Goal: Task Accomplishment & Management: Manage account settings

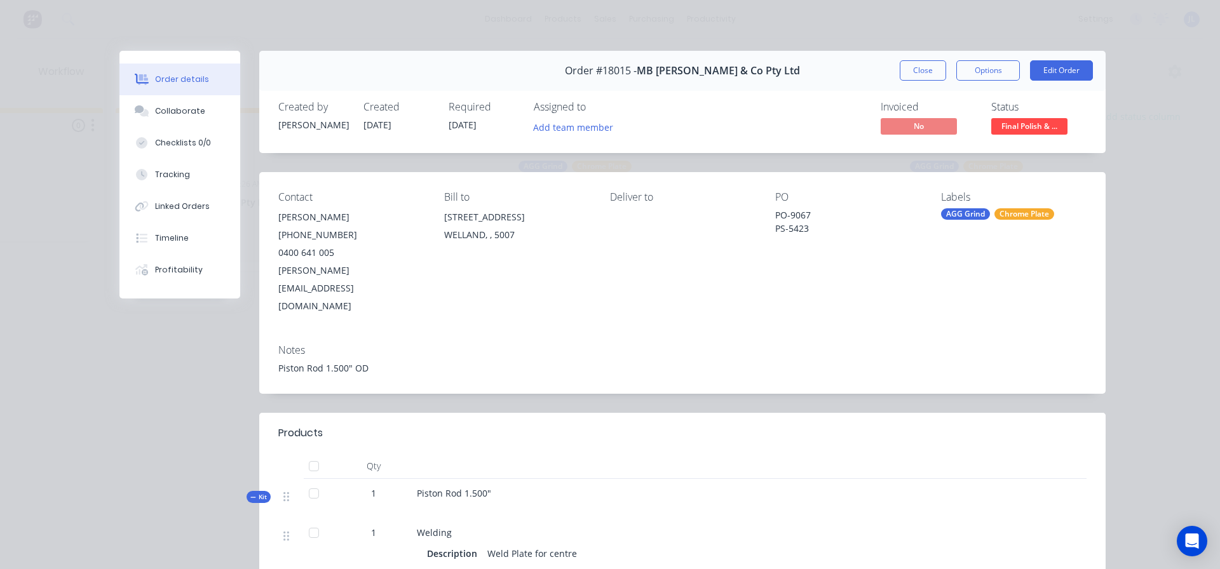
scroll to position [0, 1086]
click at [900, 74] on button "Close" at bounding box center [923, 70] width 46 height 20
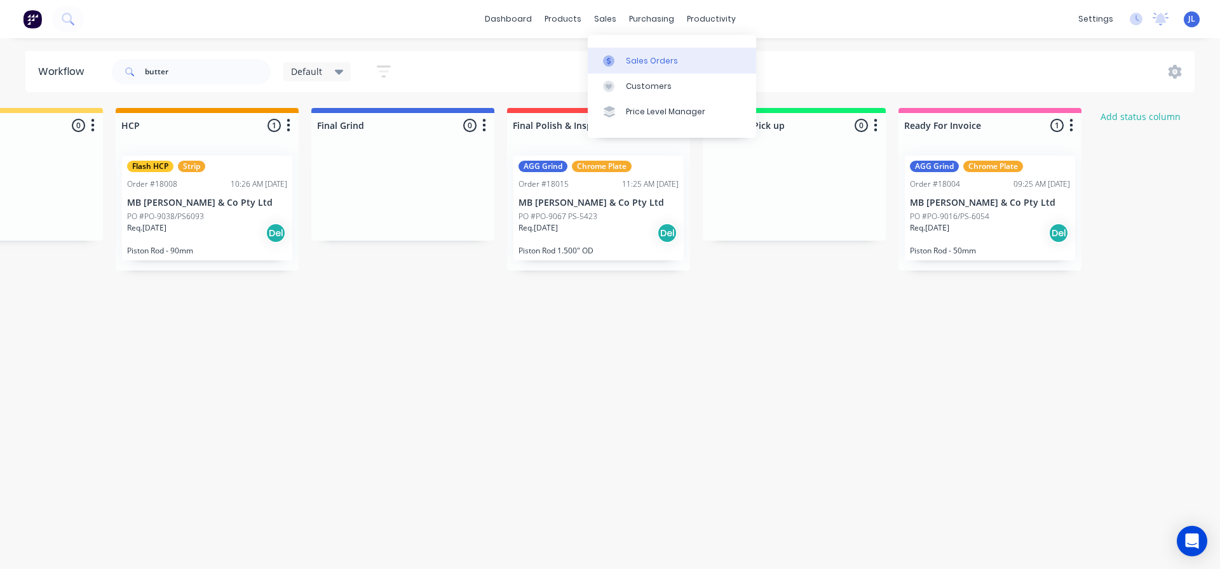
click at [618, 59] on div at bounding box center [612, 60] width 19 height 11
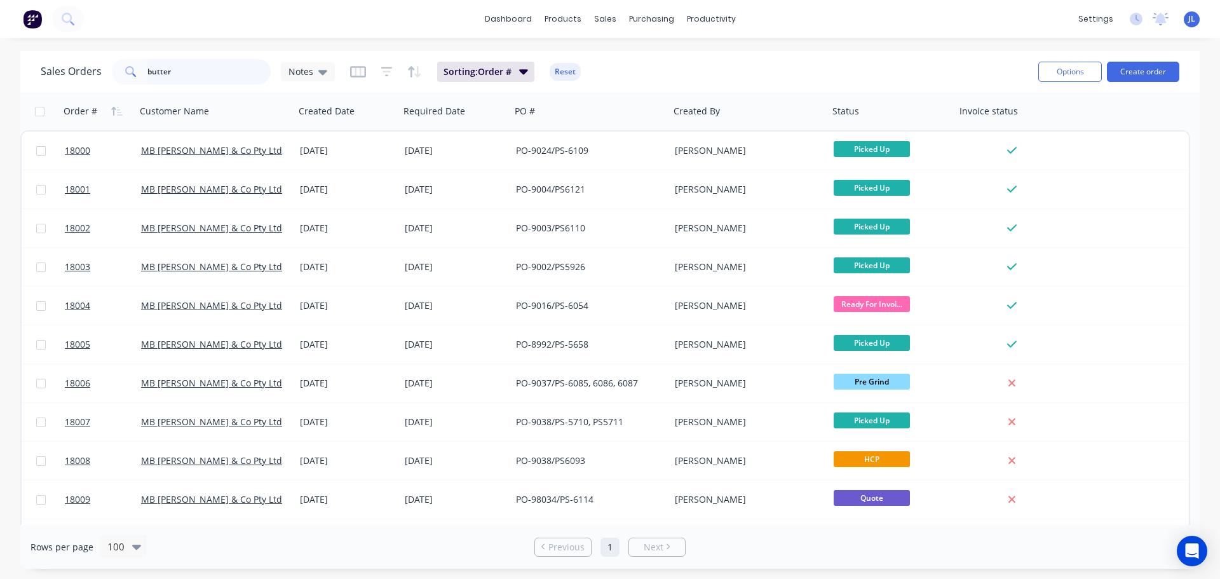
click at [191, 76] on input "butter" at bounding box center [209, 71] width 124 height 25
type input "b"
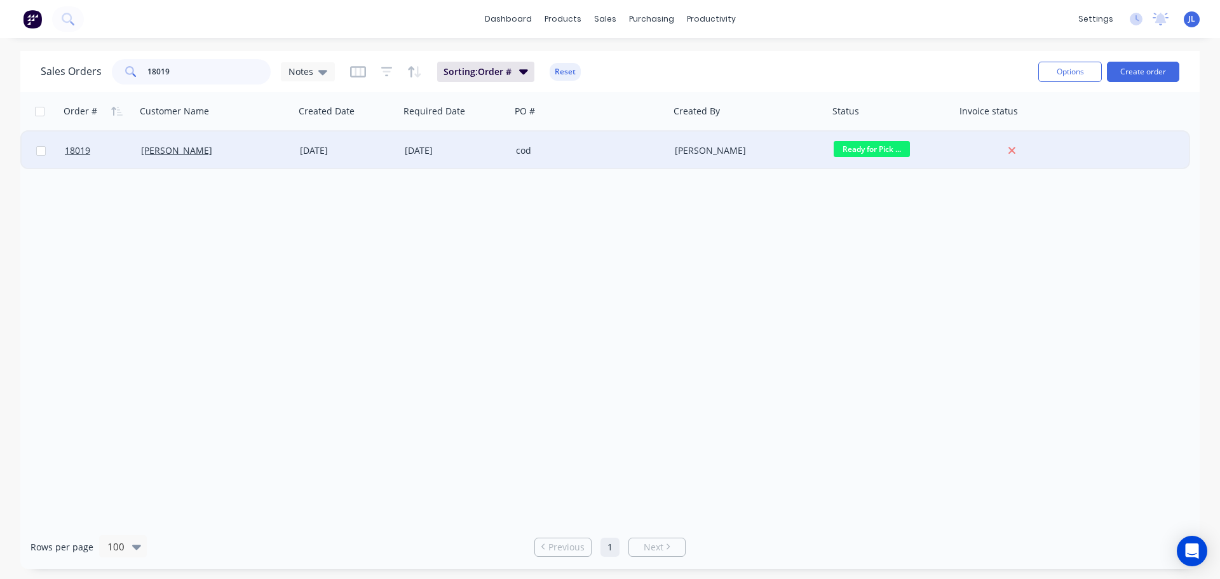
type input "18019"
click at [707, 152] on div "[PERSON_NAME]" at bounding box center [745, 150] width 141 height 13
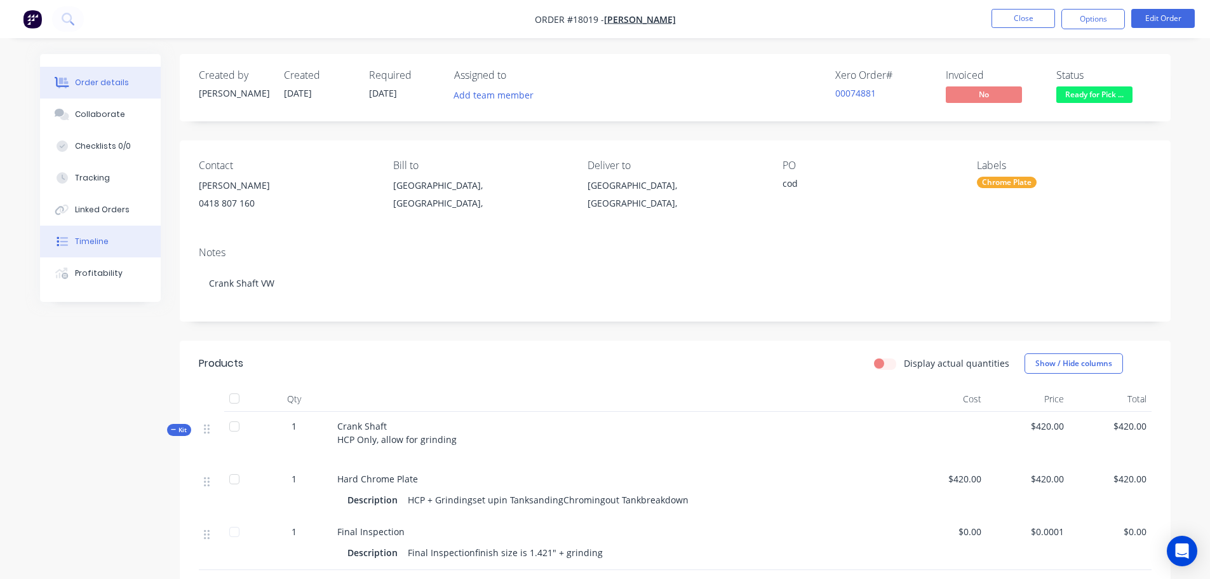
click at [111, 239] on button "Timeline" at bounding box center [100, 242] width 121 height 32
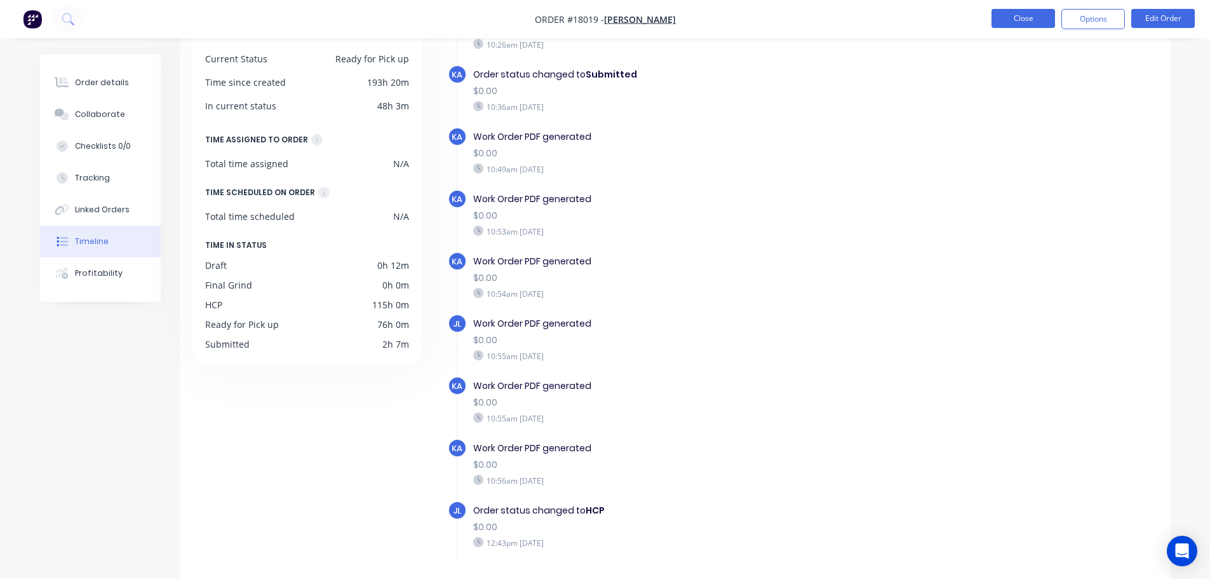
click at [1034, 22] on button "Close" at bounding box center [1024, 18] width 64 height 19
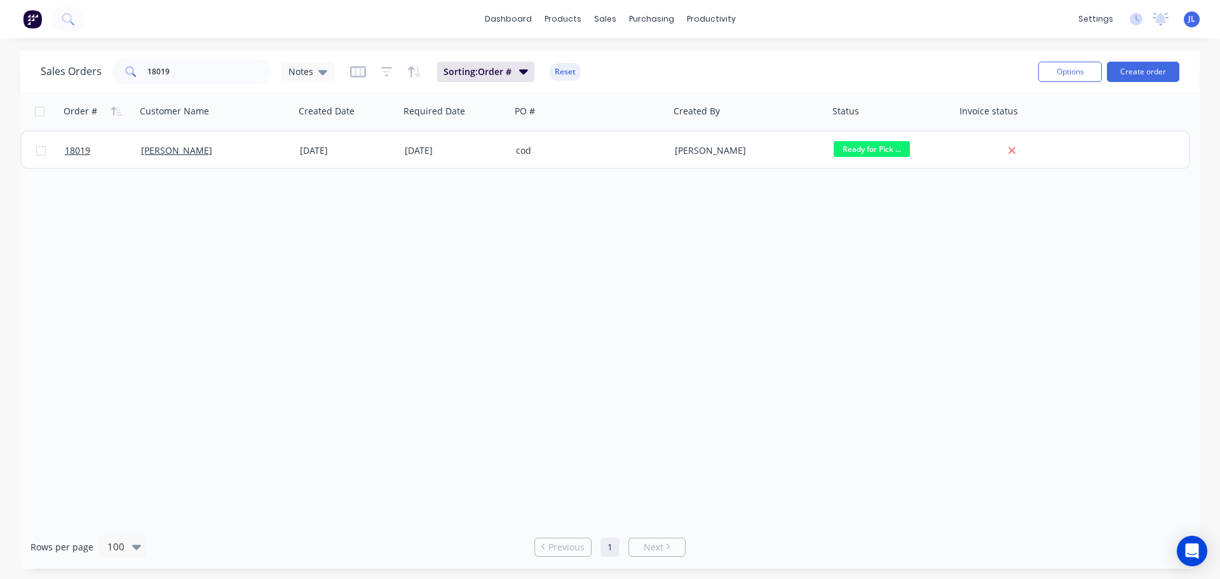
click at [32, 21] on img at bounding box center [32, 19] width 19 height 19
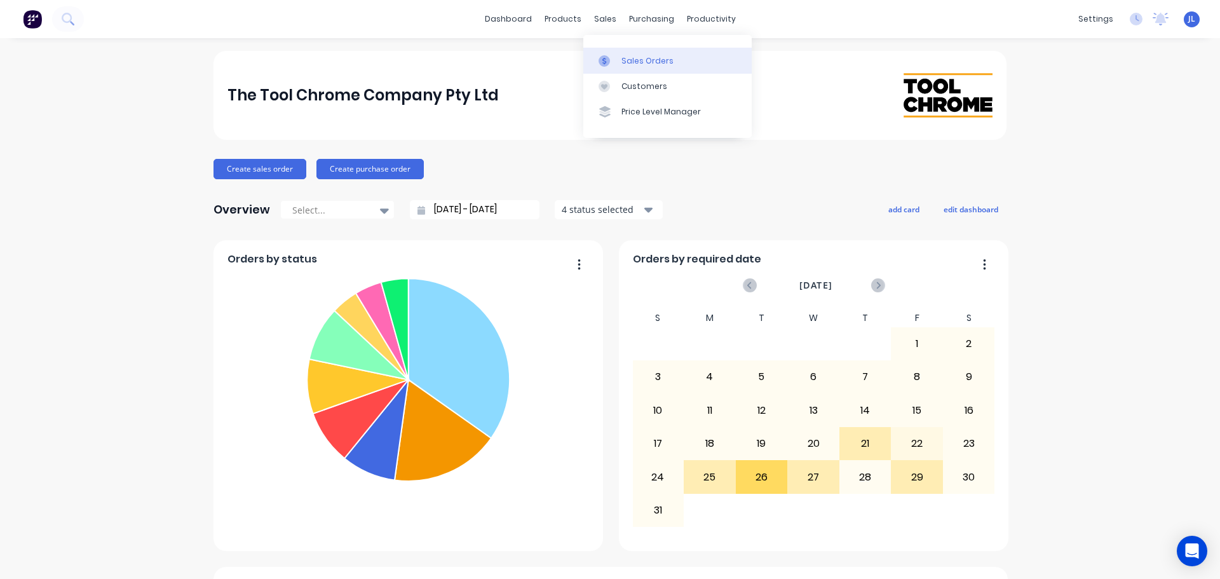
click at [606, 59] on icon at bounding box center [604, 60] width 11 height 11
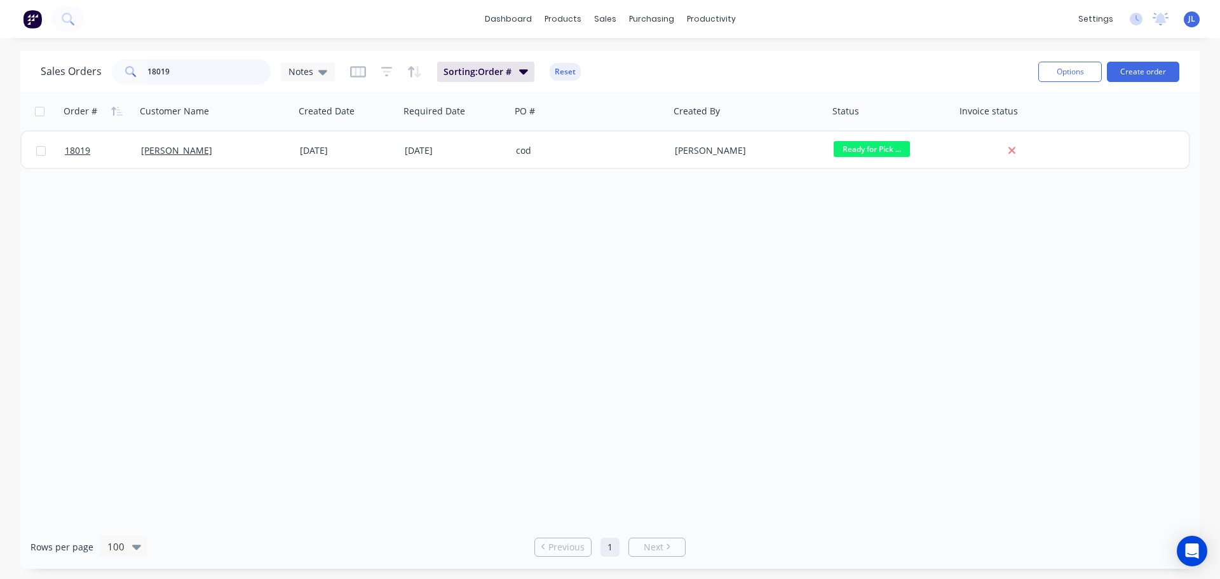
click at [186, 79] on input "18019" at bounding box center [209, 71] width 124 height 25
type input "18021"
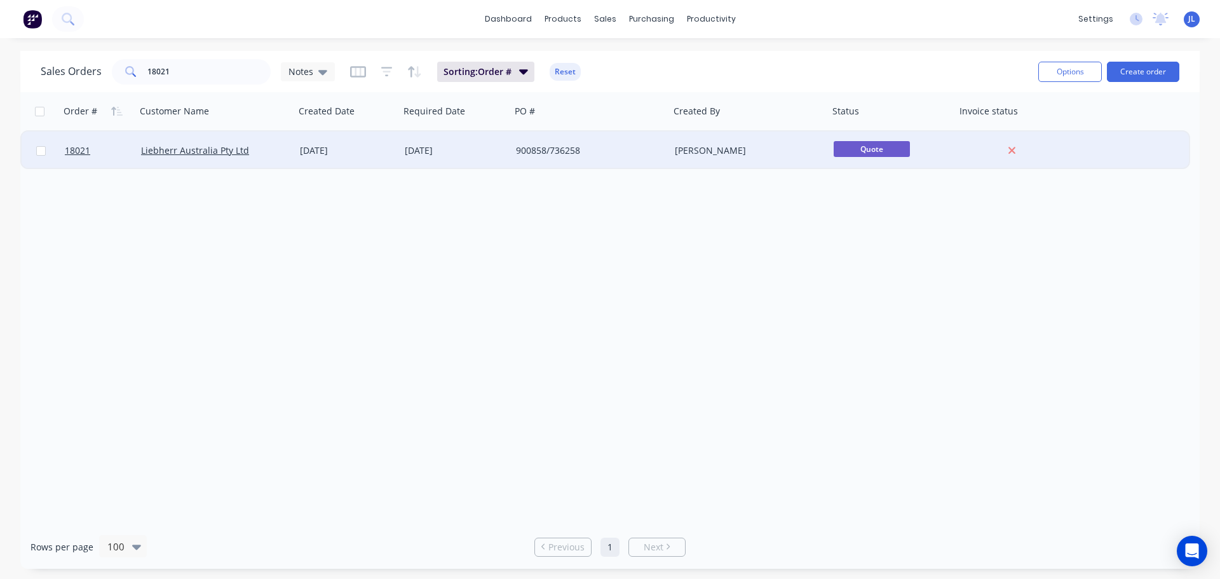
click at [609, 156] on div "900858/736258" at bounding box center [586, 150] width 141 height 13
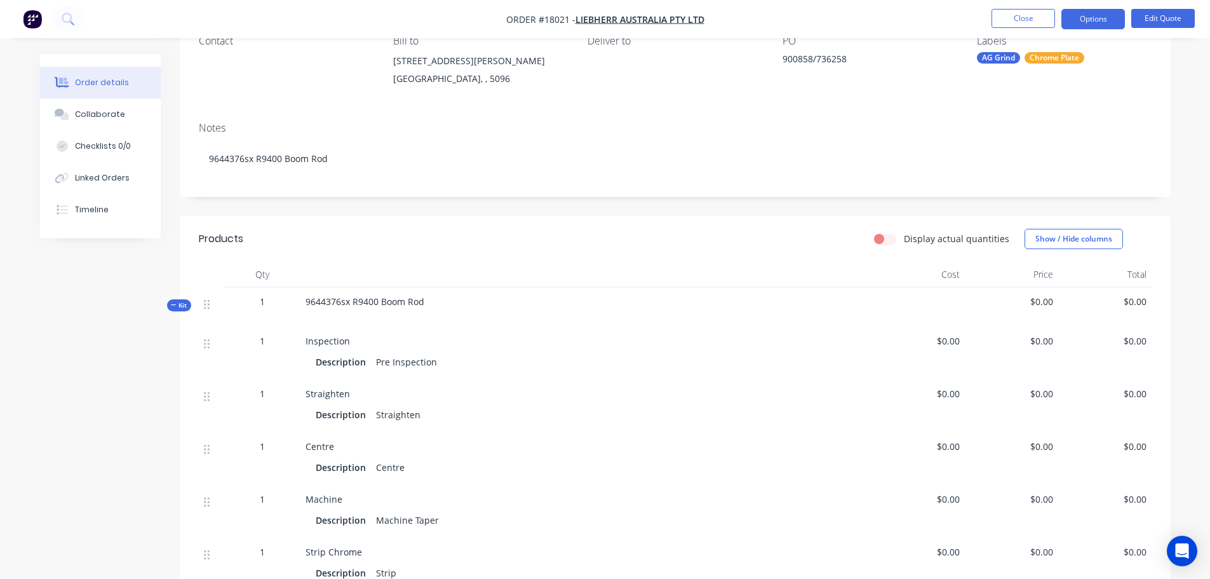
scroll to position [127, 0]
click at [1175, 24] on button "Edit Quote" at bounding box center [1164, 18] width 64 height 19
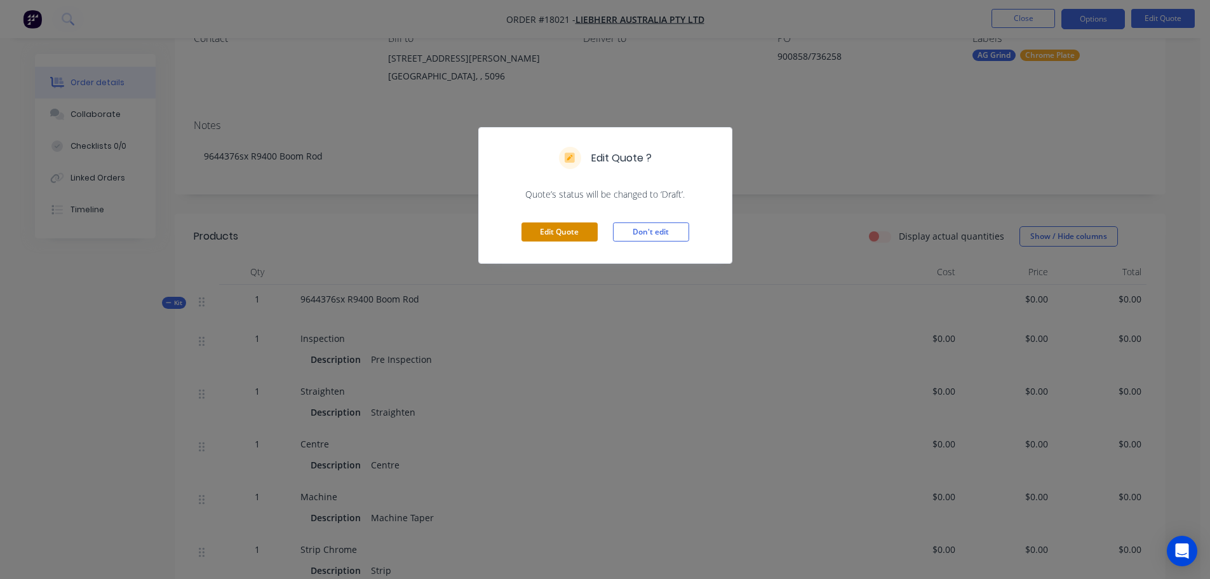
click at [569, 233] on button "Edit Quote" at bounding box center [560, 231] width 76 height 19
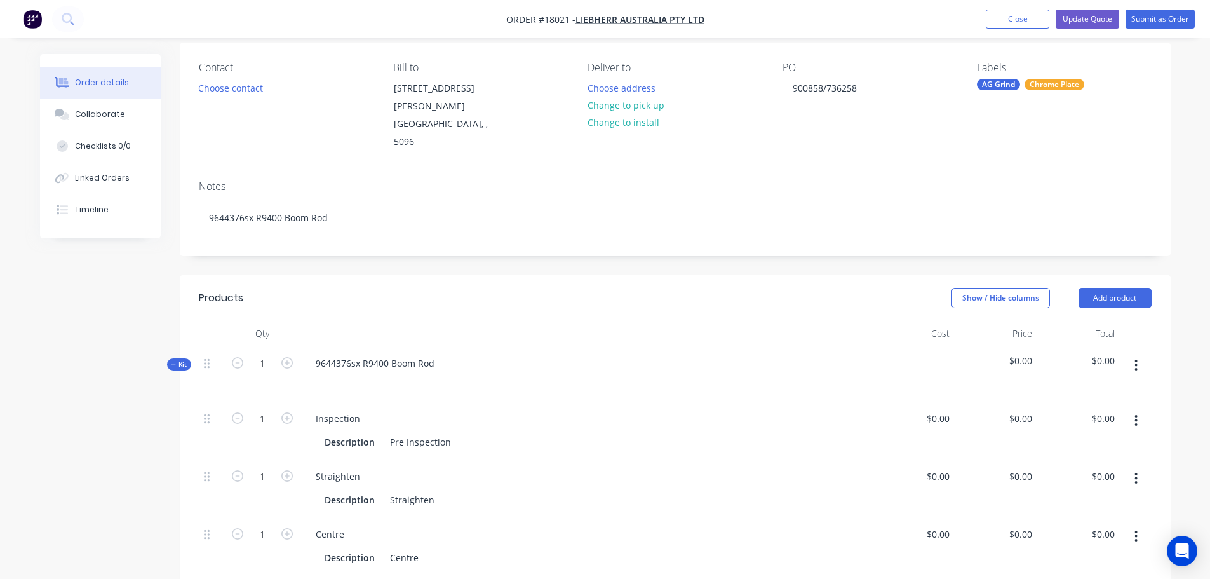
scroll to position [254, 0]
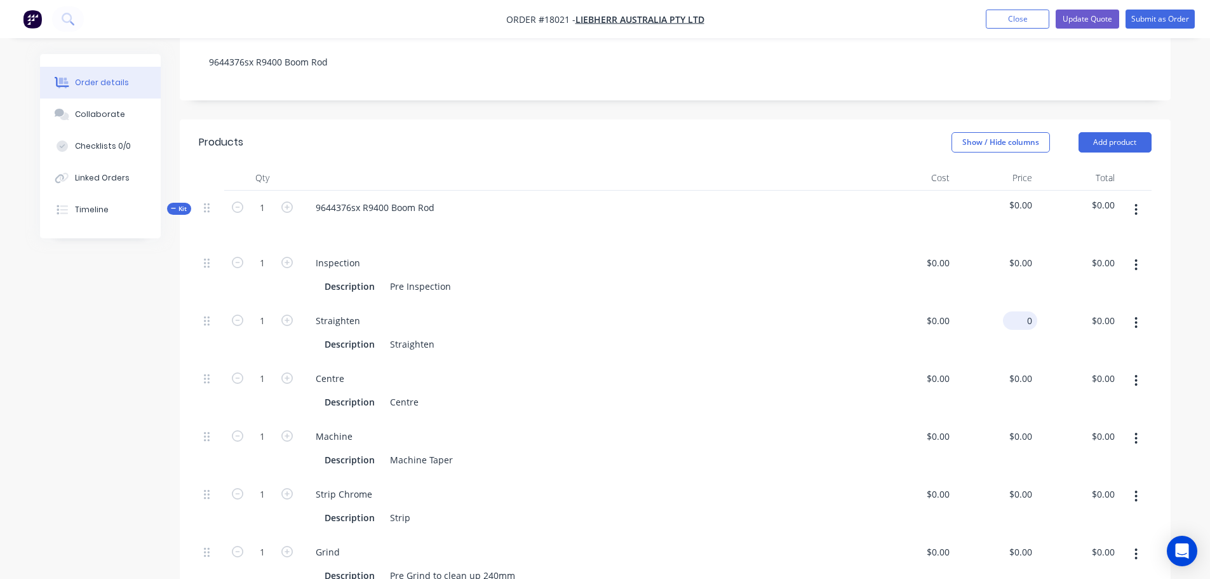
click at [1016, 304] on div "0 $0.00" at bounding box center [996, 333] width 83 height 58
type input "$400.00"
click at [940, 369] on div "0 $0.00" at bounding box center [940, 378] width 29 height 18
type input "$325.00"
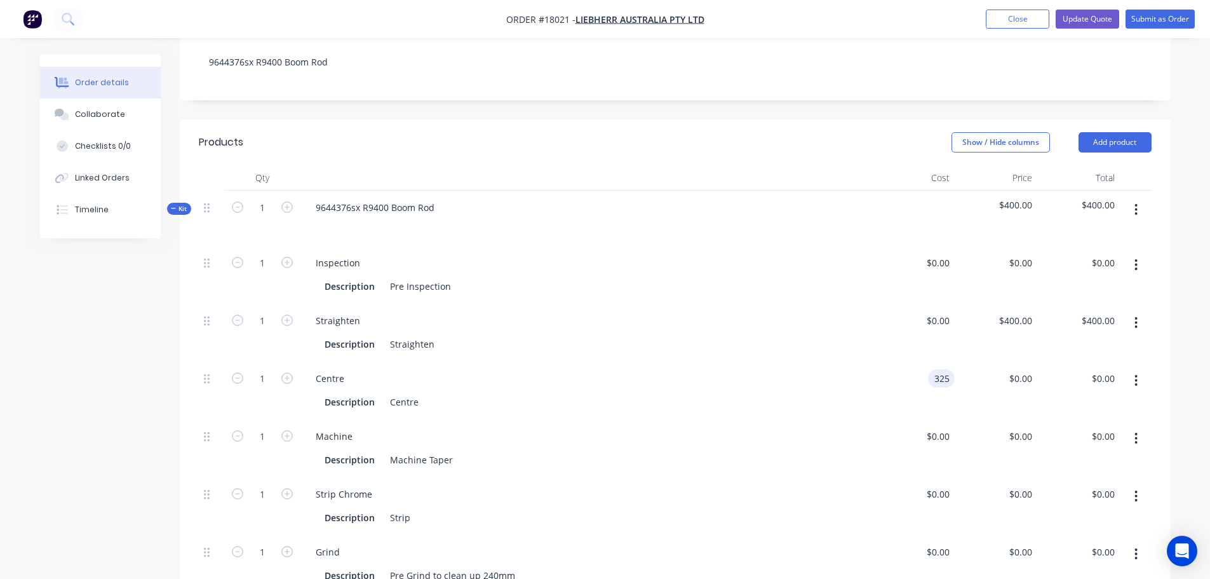
type input "325"
type input "$325.00"
type input "$425.00"
click at [942, 427] on input "0" at bounding box center [947, 436] width 15 height 18
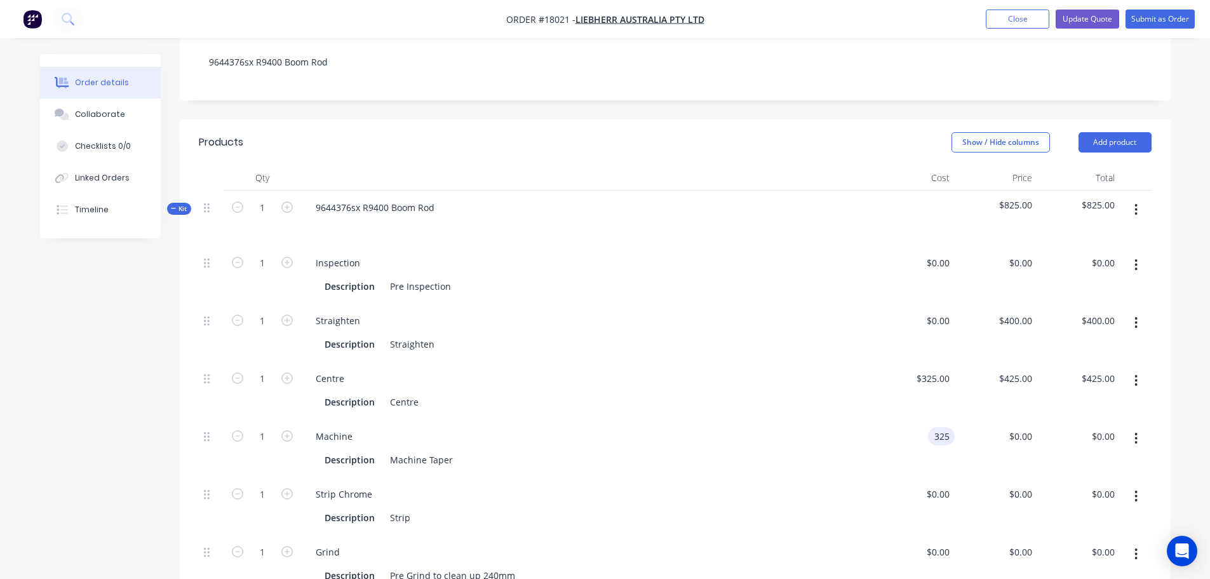
type input "$325.00"
type input "325"
type input "$325.00"
type input "$425.00"
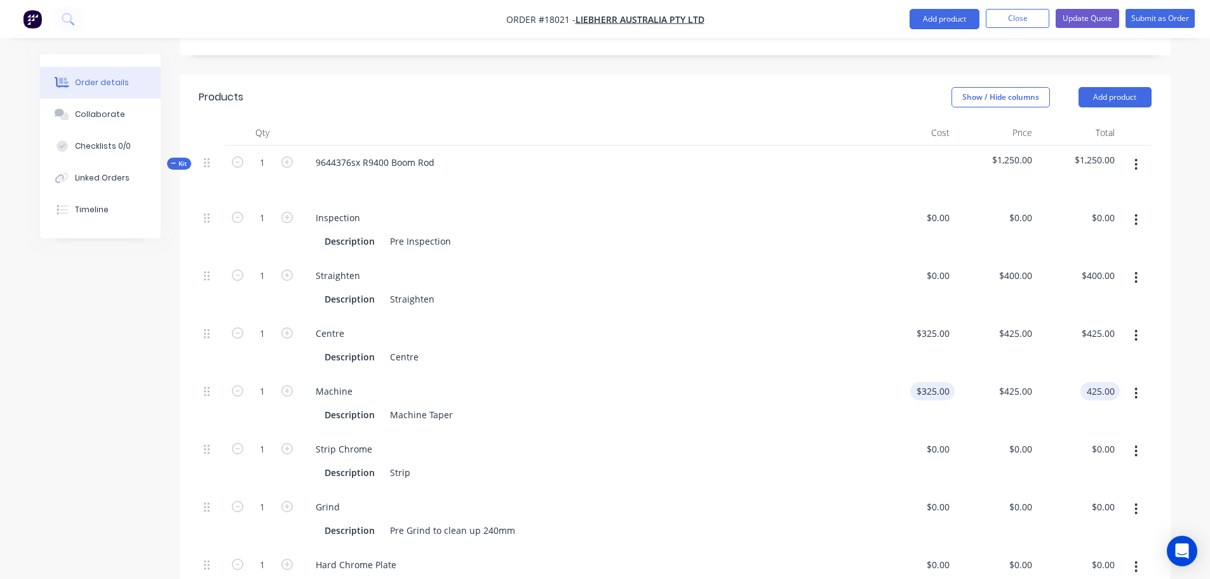
scroll to position [381, 0]
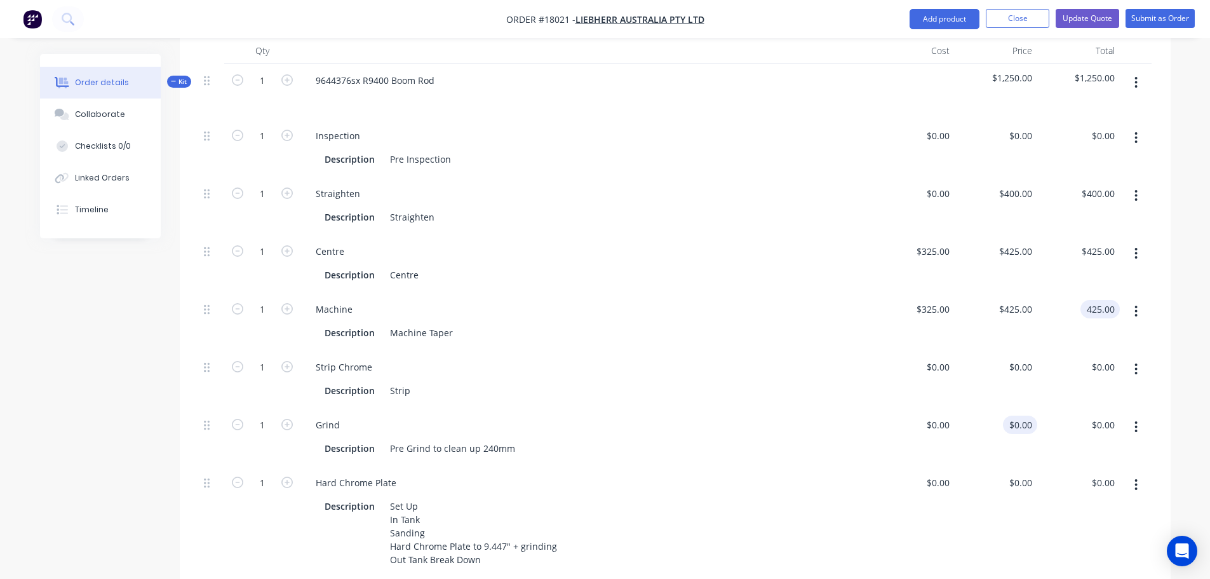
type input "$425.00"
type input "0"
click at [1017, 408] on div "0 $0.00" at bounding box center [996, 437] width 83 height 58
type input "0"
type input "$0.00"
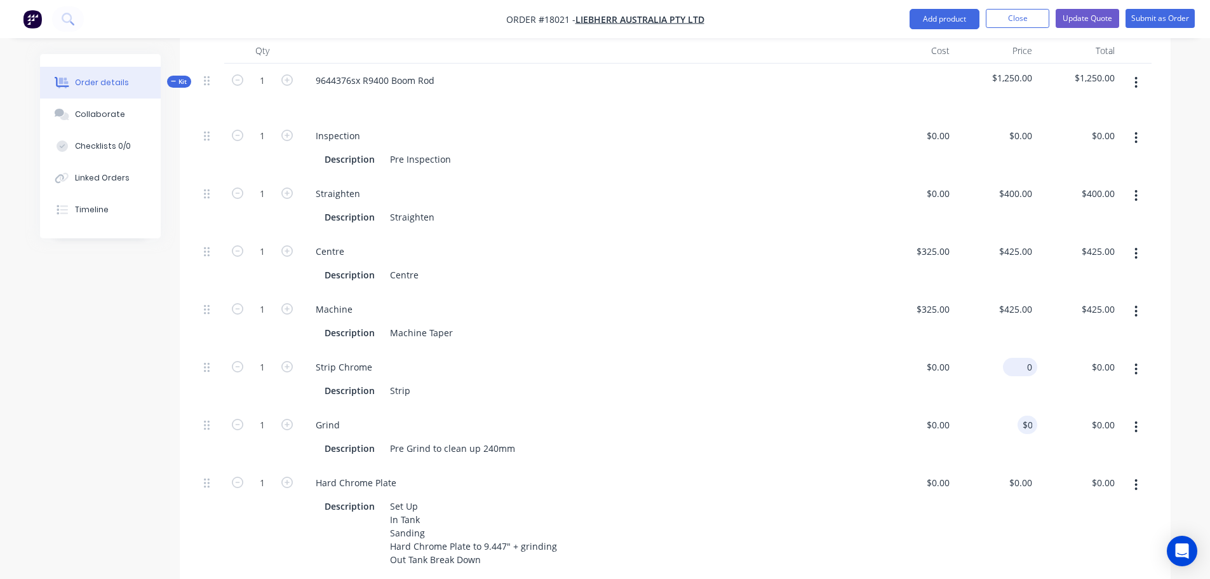
click at [1023, 358] on input "0" at bounding box center [1022, 367] width 29 height 18
type input "$500.00"
click at [1020, 416] on div "0 0" at bounding box center [1028, 425] width 20 height 18
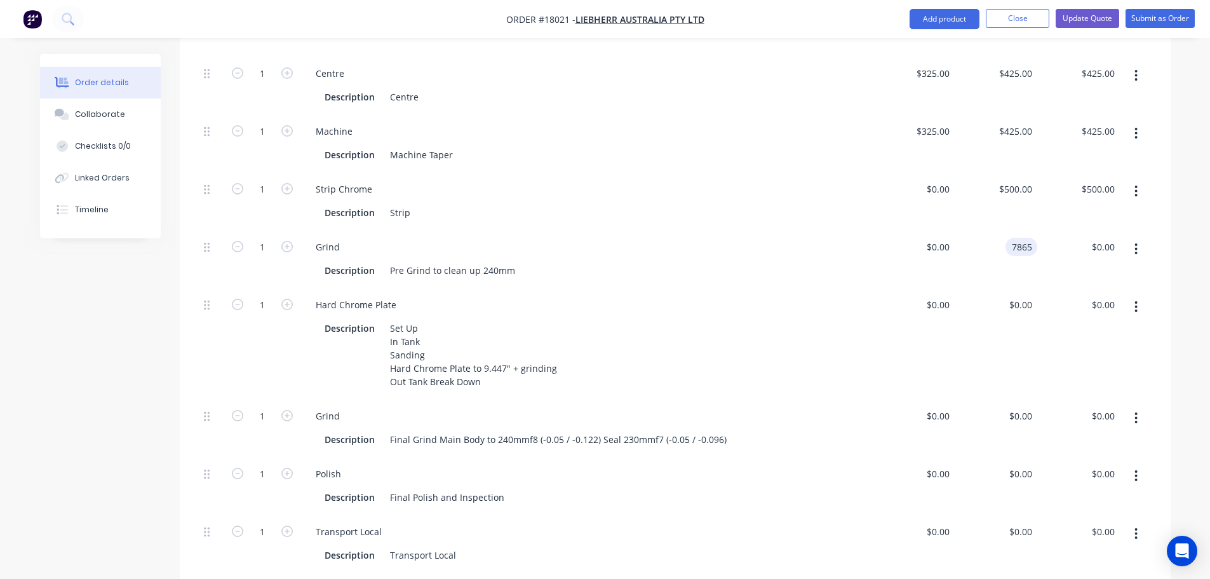
scroll to position [572, 0]
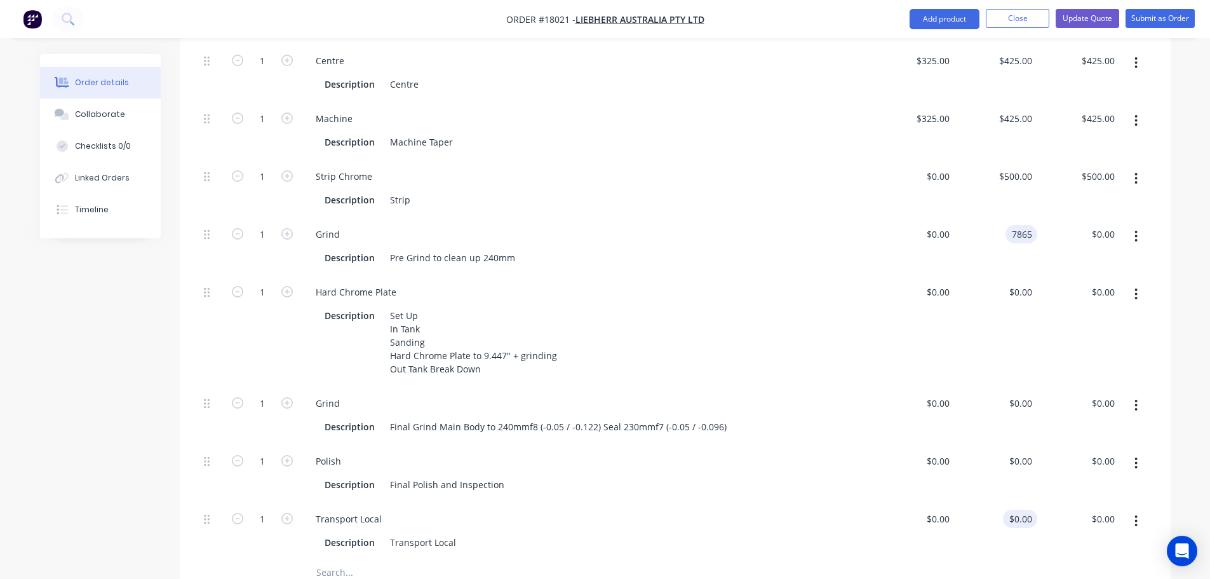
type input "$7,865.00"
click at [1022, 510] on div "0 $0.00" at bounding box center [1020, 519] width 34 height 18
type input "$200.00"
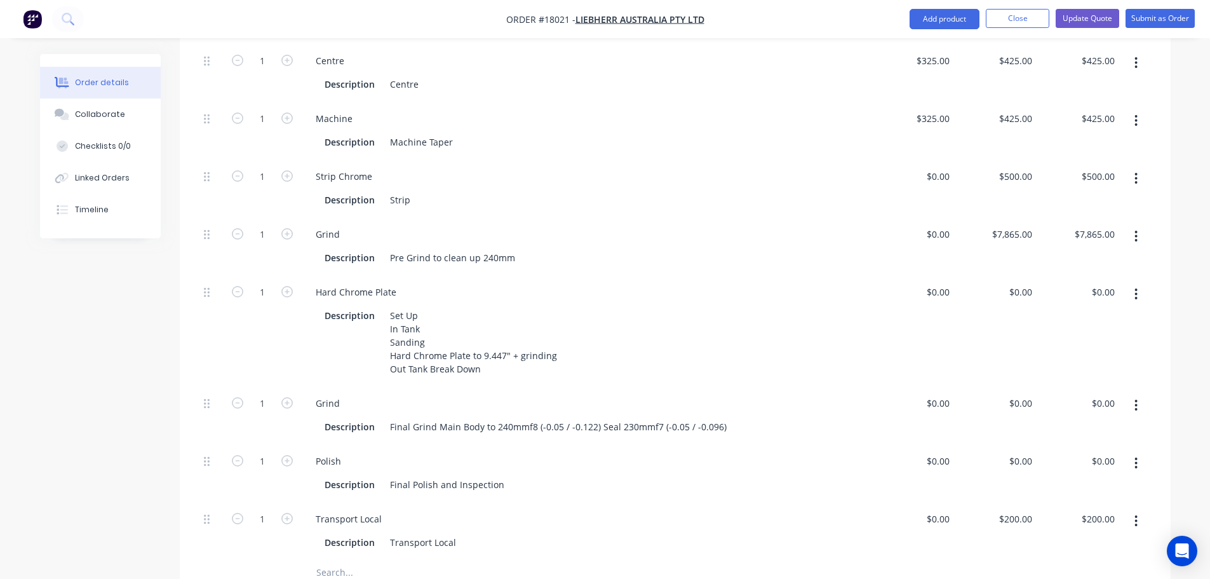
click at [998, 516] on div "$200.00 $200.00" at bounding box center [996, 531] width 83 height 58
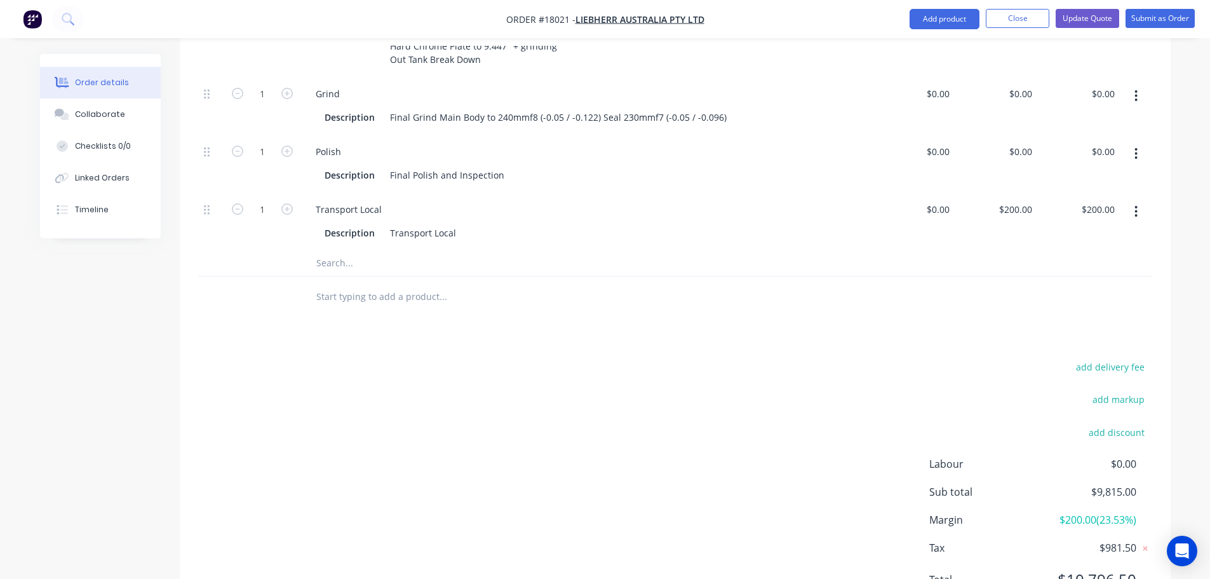
scroll to position [912, 0]
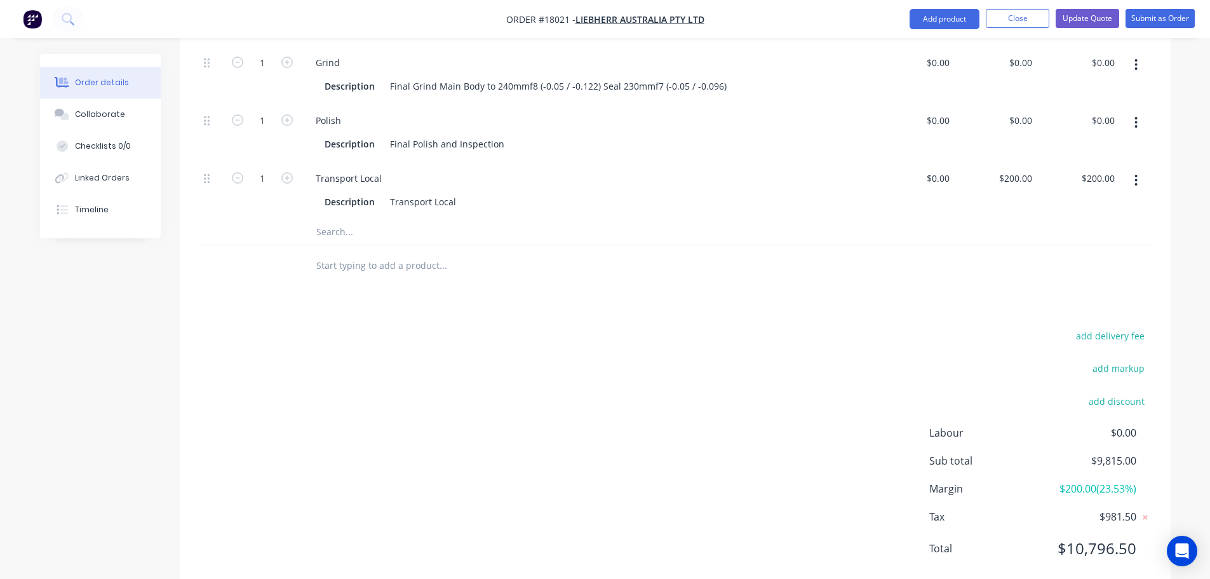
click at [1100, 453] on span "$9,815.00" at bounding box center [1089, 460] width 94 height 15
click at [1114, 453] on span "$9,815.00" at bounding box center [1089, 460] width 94 height 15
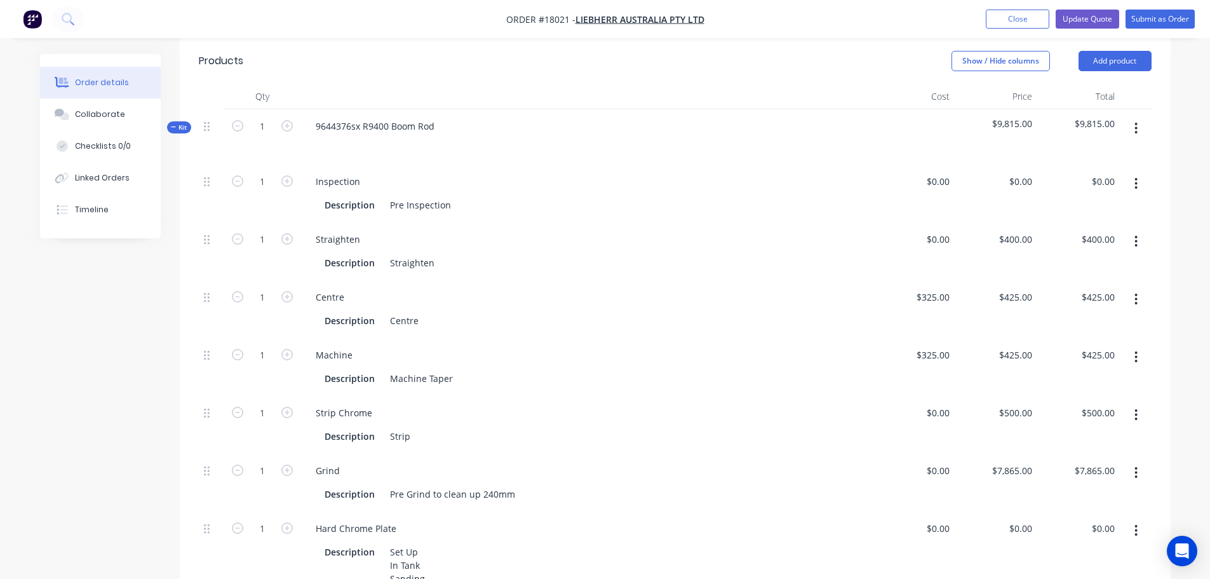
scroll to position [341, 0]
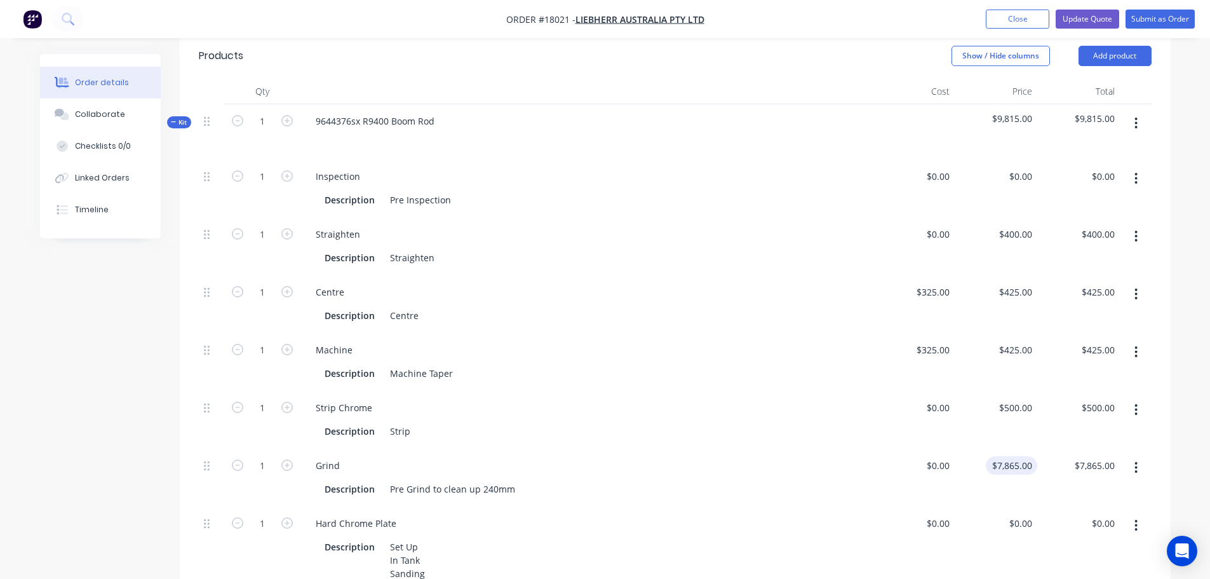
type input "7865"
click at [1013, 456] on input "7865" at bounding box center [1014, 465] width 46 height 18
type input "500"
type input "$0.00"
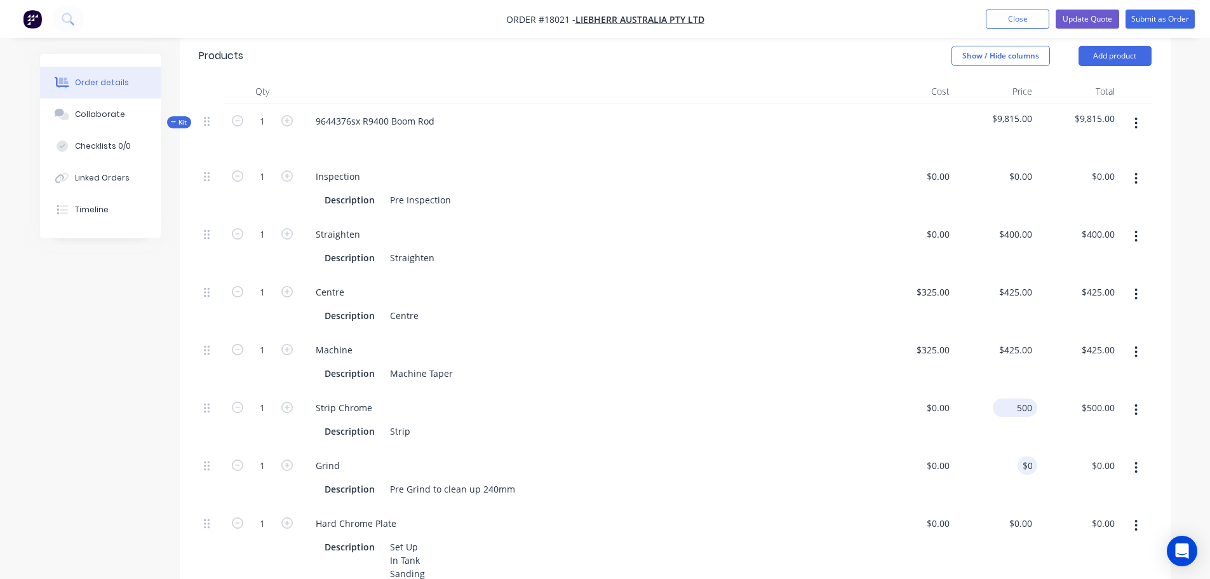
click at [1015, 398] on div "500 $500.00" at bounding box center [1015, 407] width 44 height 18
type input "425"
type input "$0.00"
click at [1019, 341] on input "425" at bounding box center [1017, 350] width 39 height 18
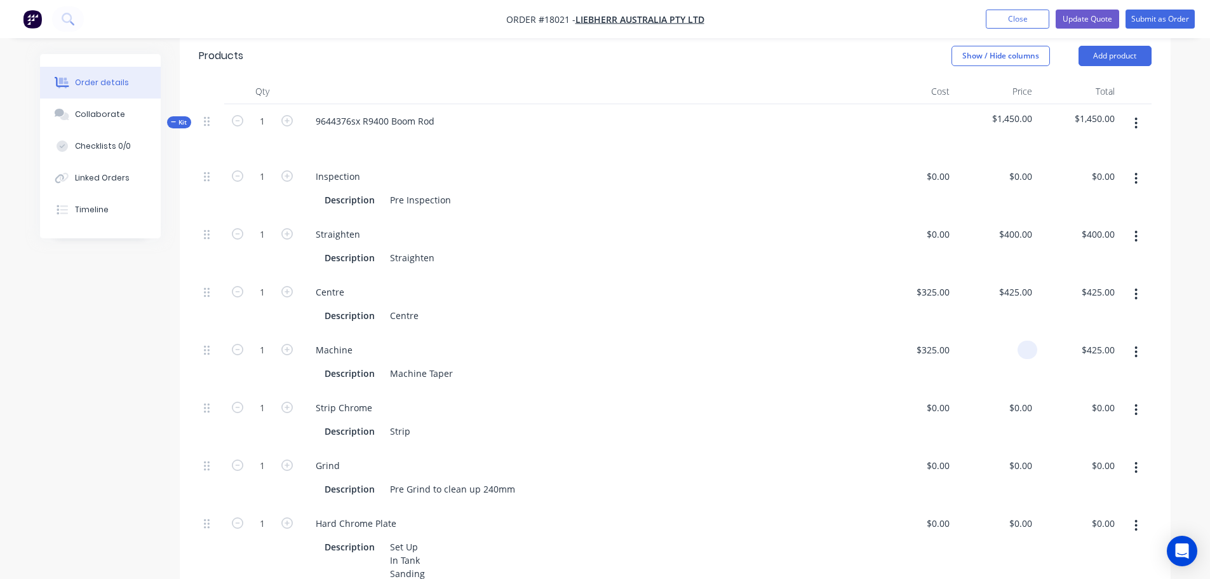
type input "$0.00"
click at [1011, 275] on div "$425.00 $425.00" at bounding box center [996, 304] width 83 height 58
type input "425"
click at [1015, 283] on div "425 $425.00" at bounding box center [1015, 292] width 44 height 18
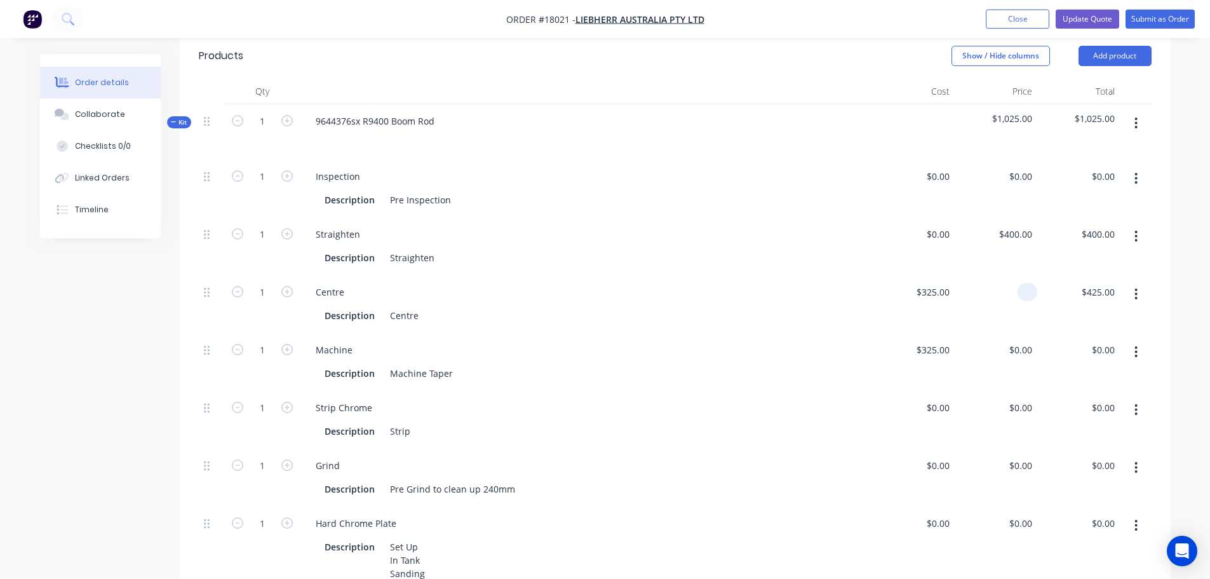
type input "$0.00"
click at [1011, 217] on div "$400.00 $400.00" at bounding box center [996, 246] width 83 height 58
type input "400"
click at [1017, 225] on input "400" at bounding box center [1017, 234] width 39 height 18
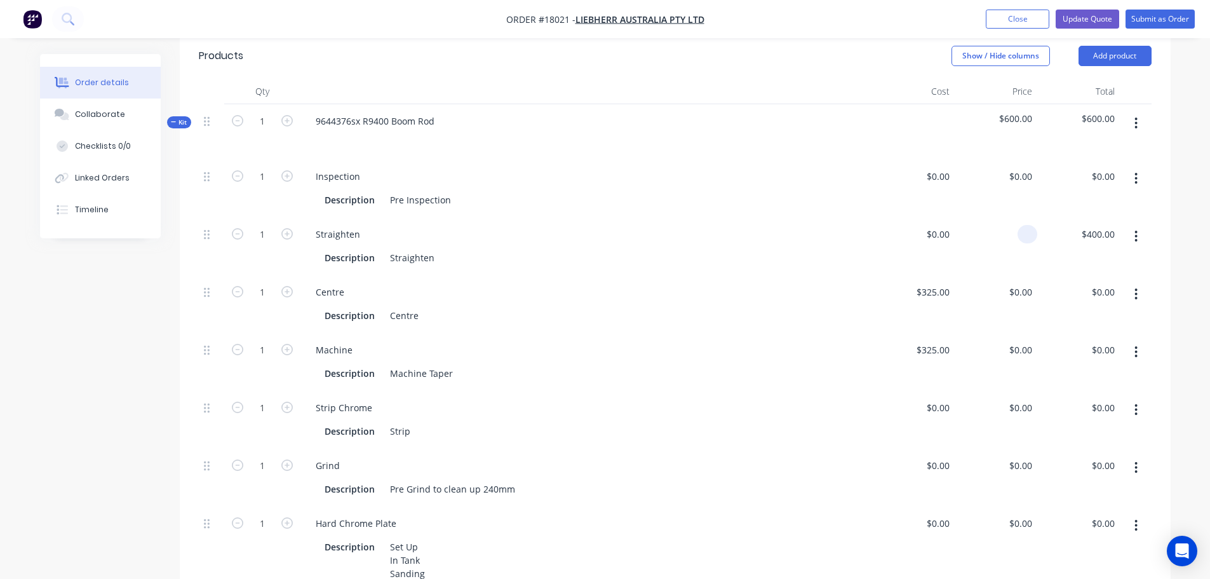
type input "$0.00"
click at [952, 242] on div "$0.00 $0.00" at bounding box center [913, 246] width 83 height 58
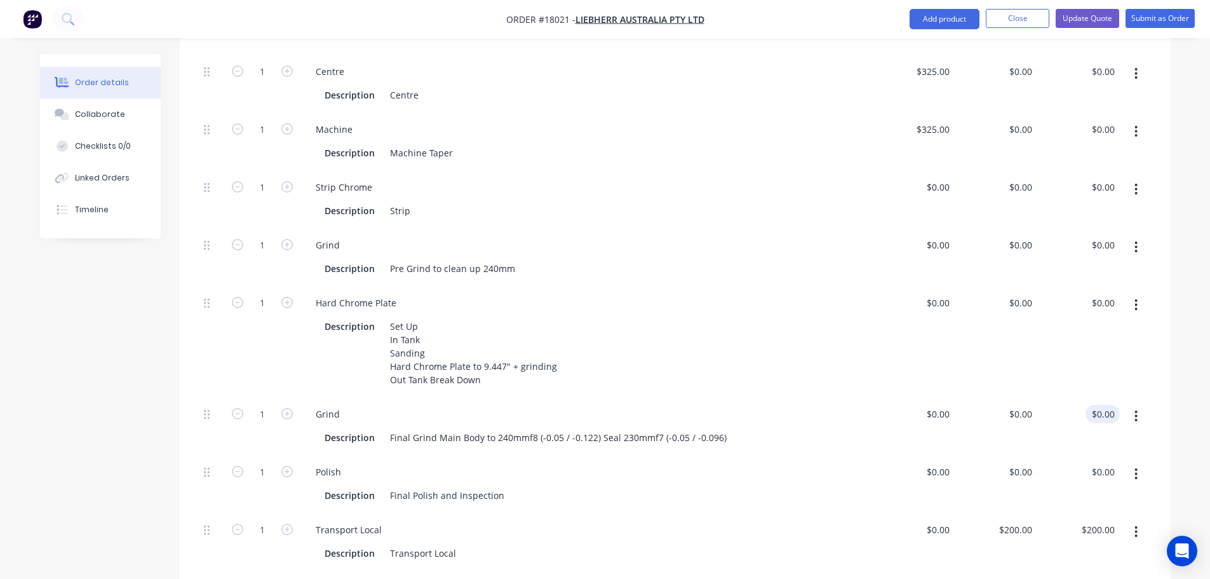
scroll to position [658, 0]
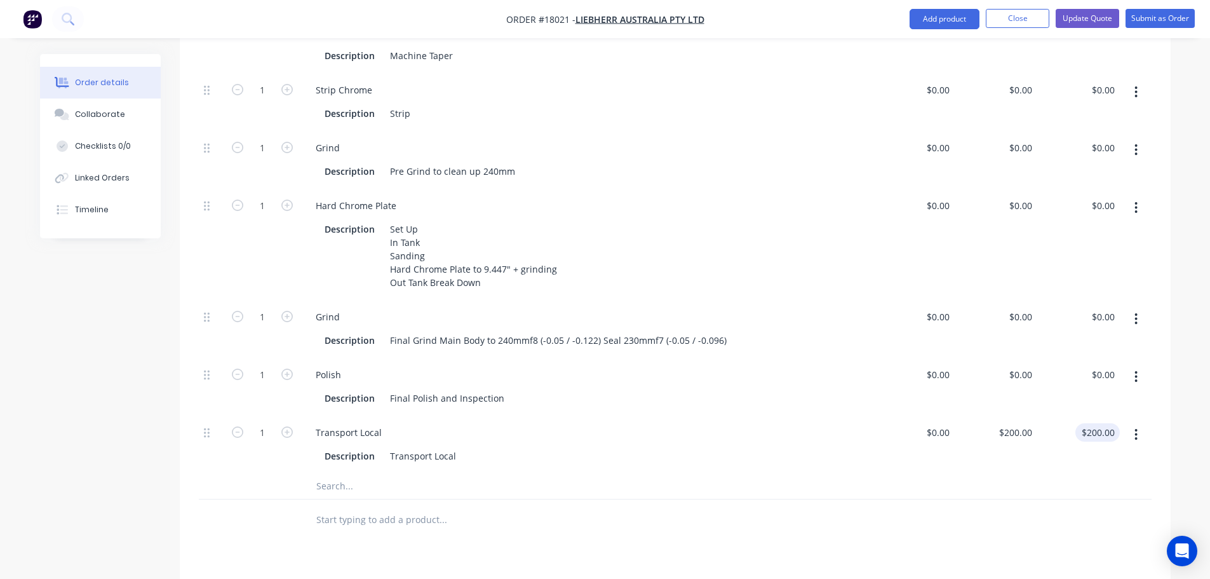
type input "200.00"
click at [1106, 423] on input "200.00" at bounding box center [1100, 432] width 39 height 18
type input "$0.00"
click at [1059, 473] on div at bounding box center [675, 486] width 953 height 26
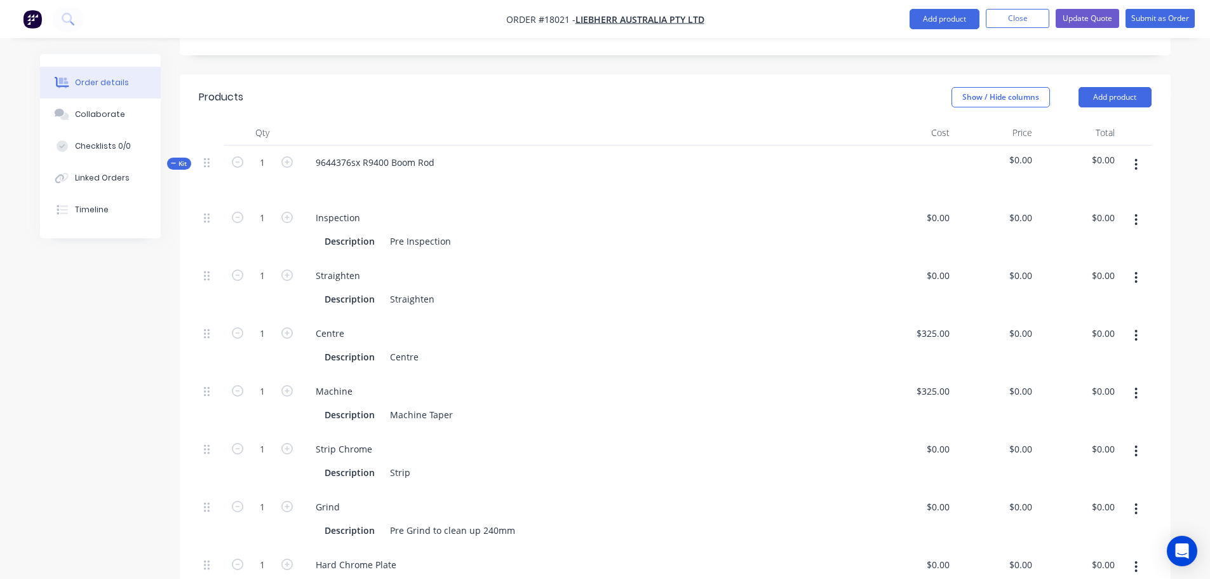
scroll to position [277, 0]
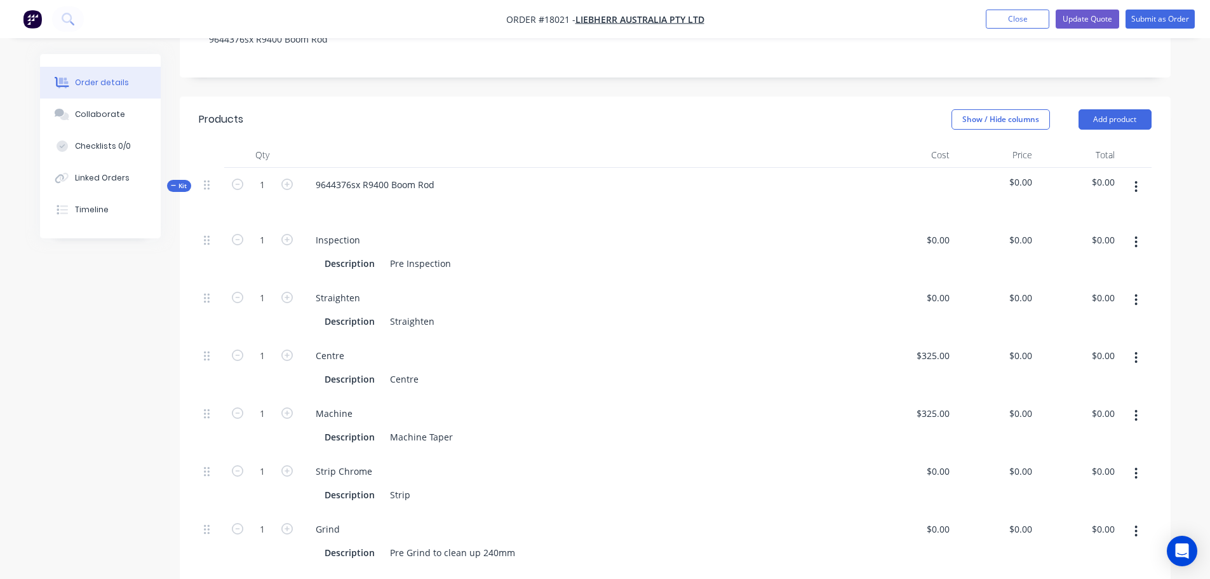
click at [1017, 175] on span "$0.00" at bounding box center [996, 181] width 72 height 13
click at [1020, 288] on div "0 0" at bounding box center [1028, 297] width 20 height 18
type input "$400.00"
click at [1024, 346] on input "0" at bounding box center [1022, 355] width 29 height 18
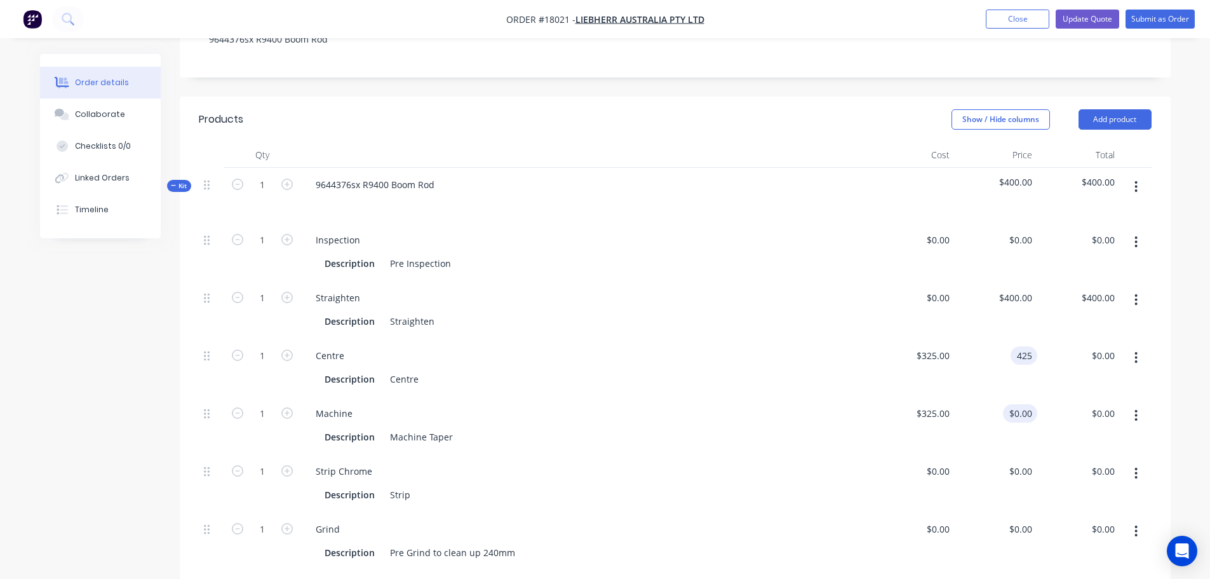
type input "$425.00"
click at [1032, 404] on input "0" at bounding box center [1030, 413] width 15 height 18
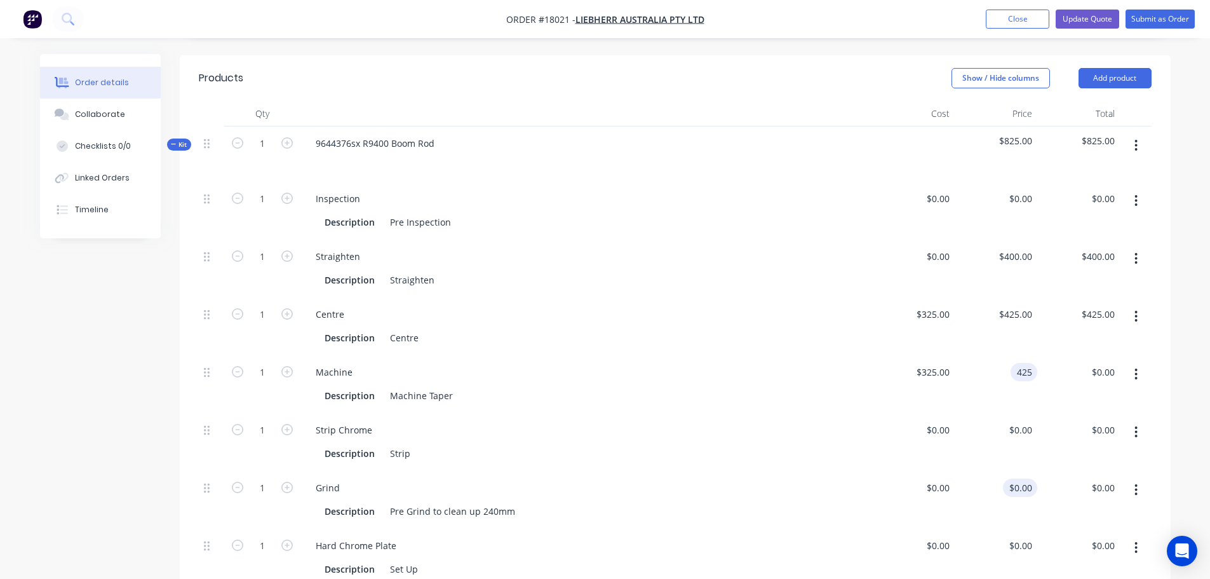
scroll to position [341, 0]
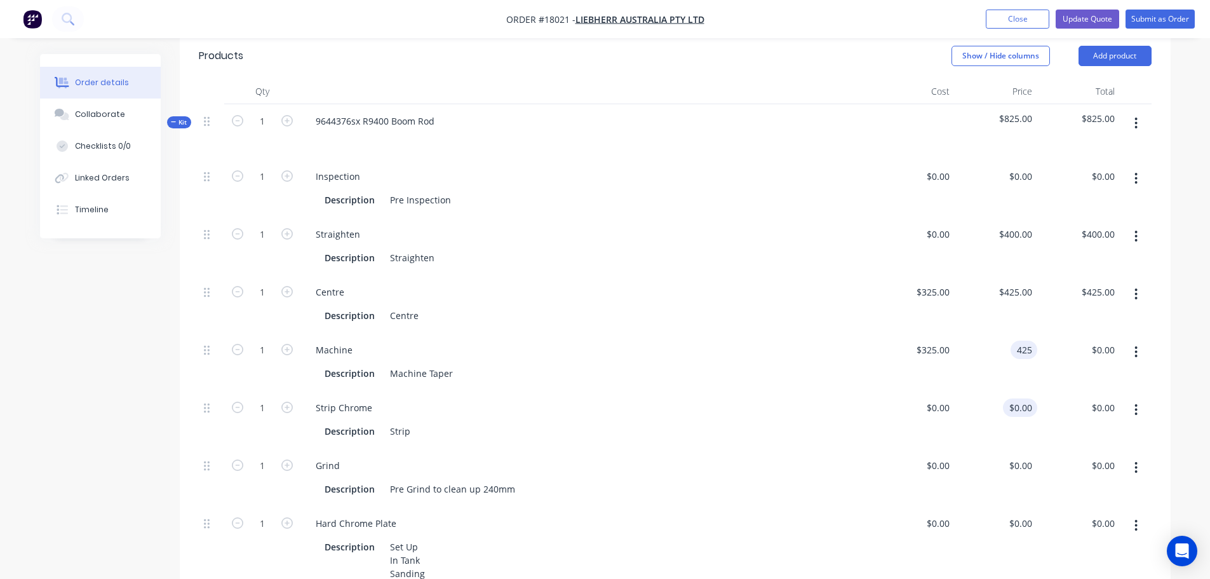
type input "$425.00"
click at [1020, 398] on div "0 $0.00" at bounding box center [1020, 407] width 34 height 18
type input "$500.00"
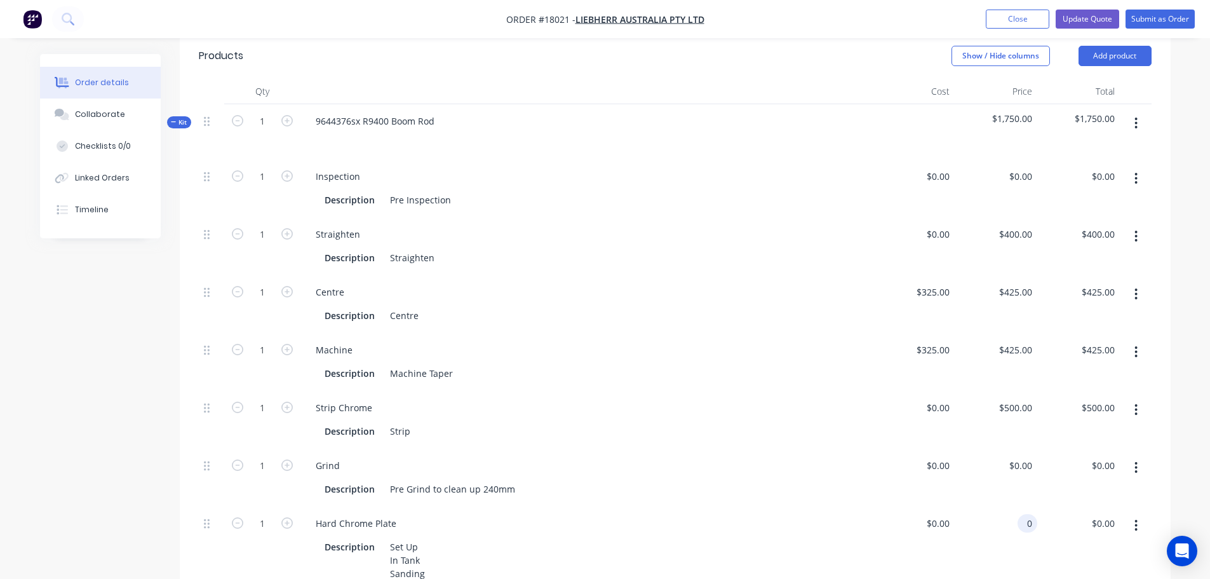
click at [1031, 514] on input "0" at bounding box center [1030, 523] width 15 height 18
type input "$7,865.00"
click at [944, 524] on div "$0.00 $0.00" at bounding box center [913, 561] width 83 height 111
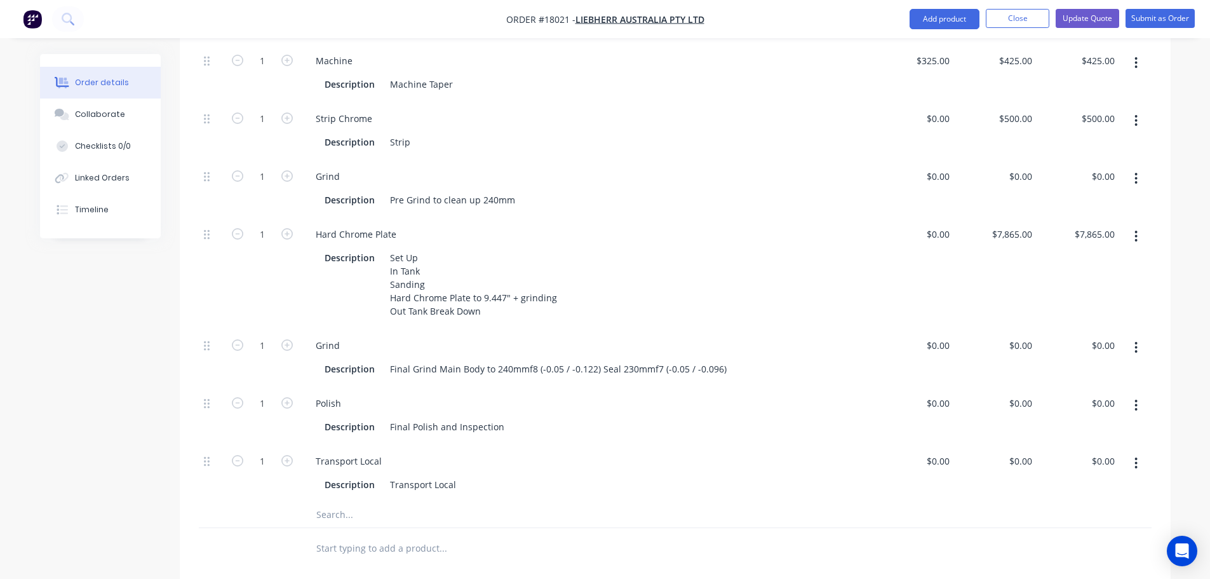
scroll to position [658, 0]
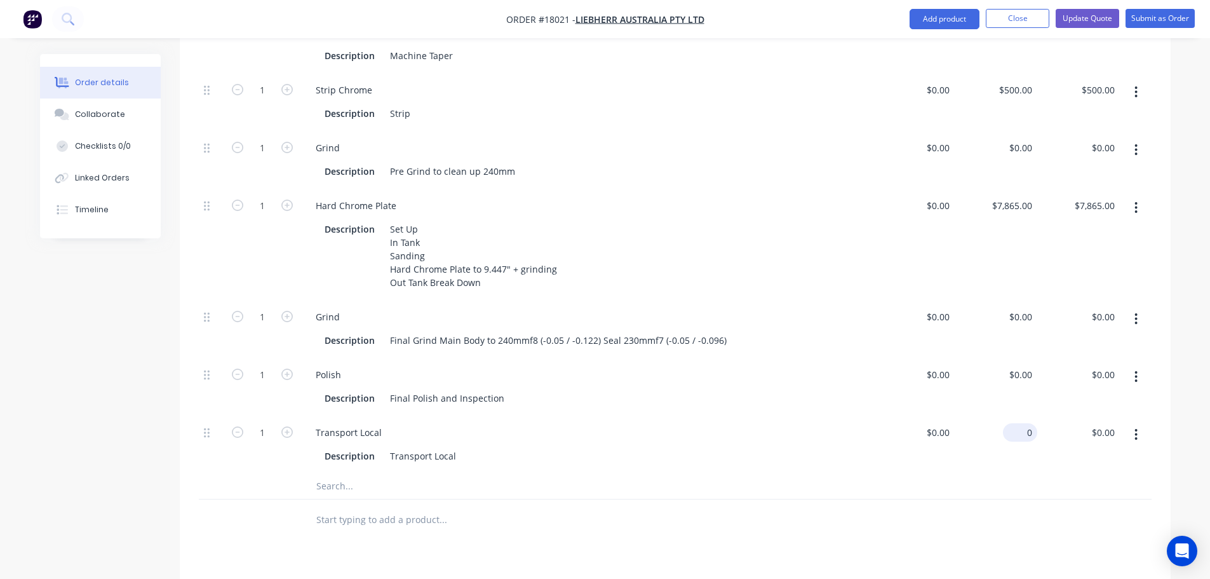
click at [1022, 423] on input "0" at bounding box center [1022, 432] width 29 height 18
click at [980, 527] on div "Products Show / Hide columns Add product Qty Cost Price Total Kit 1 9644376sx R…" at bounding box center [675, 280] width 991 height 1130
type input "$200.00"
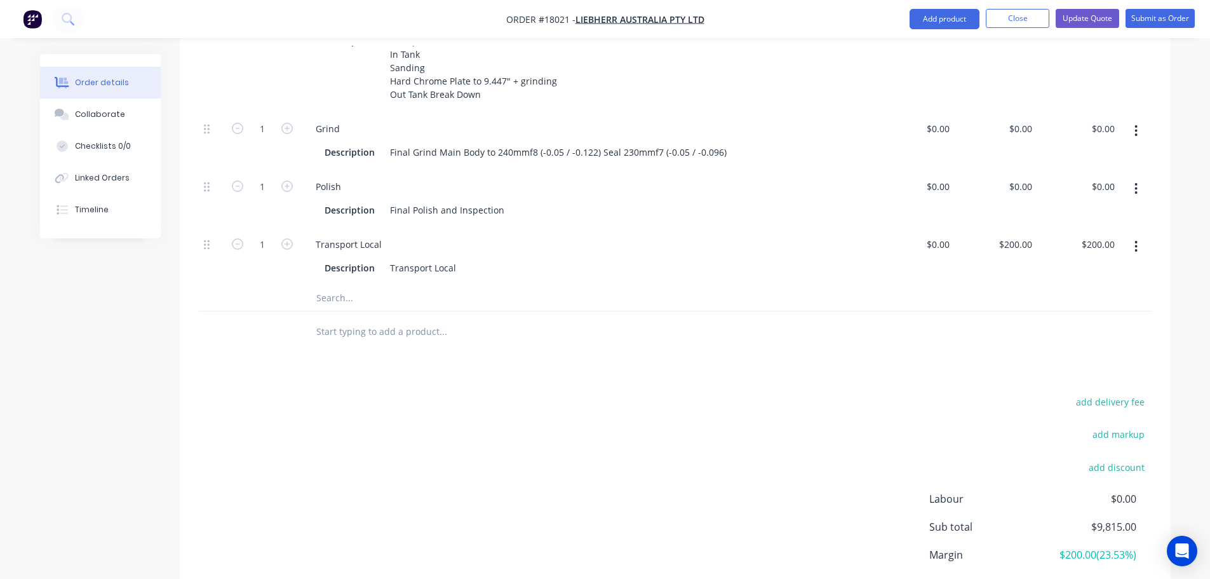
scroll to position [849, 0]
click at [1076, 22] on button "Update Quote" at bounding box center [1088, 18] width 64 height 19
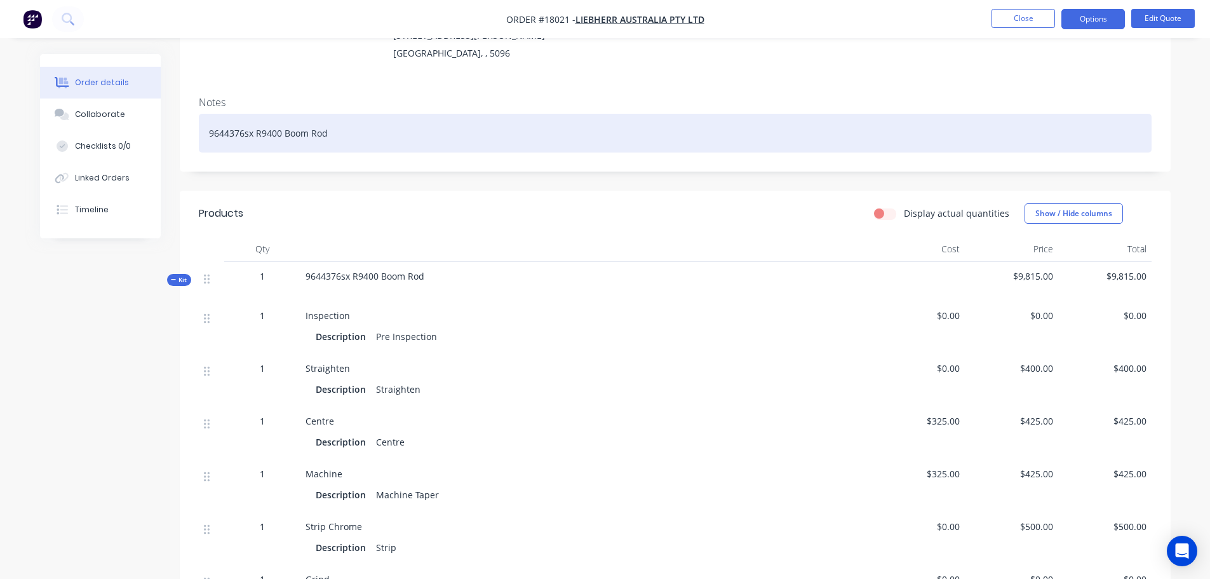
scroll to position [191, 0]
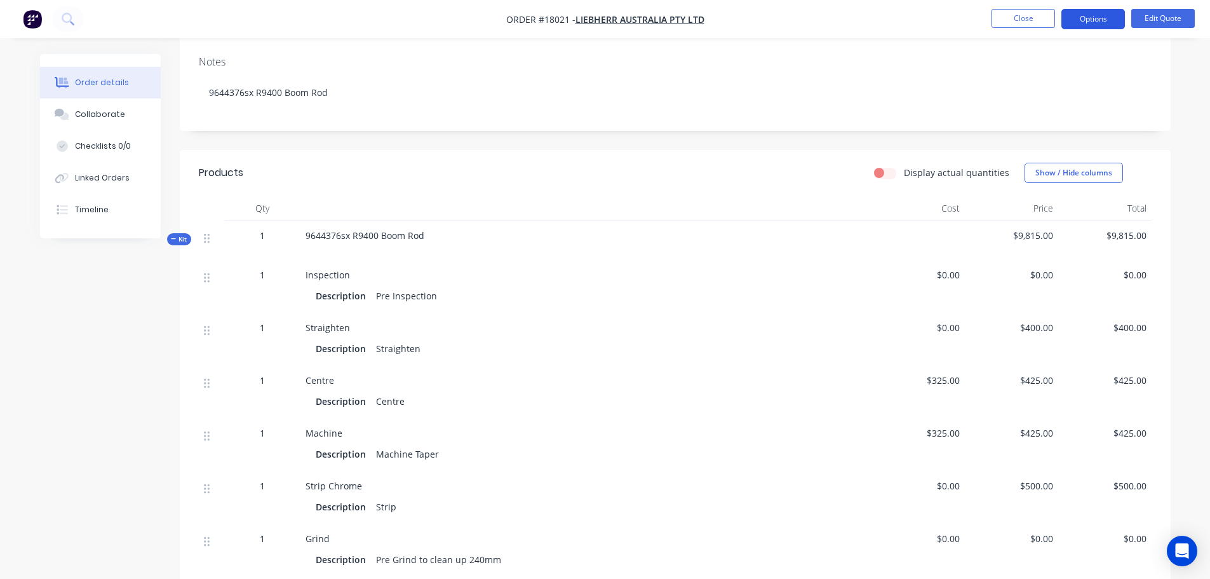
click at [1102, 24] on button "Options" at bounding box center [1094, 19] width 64 height 20
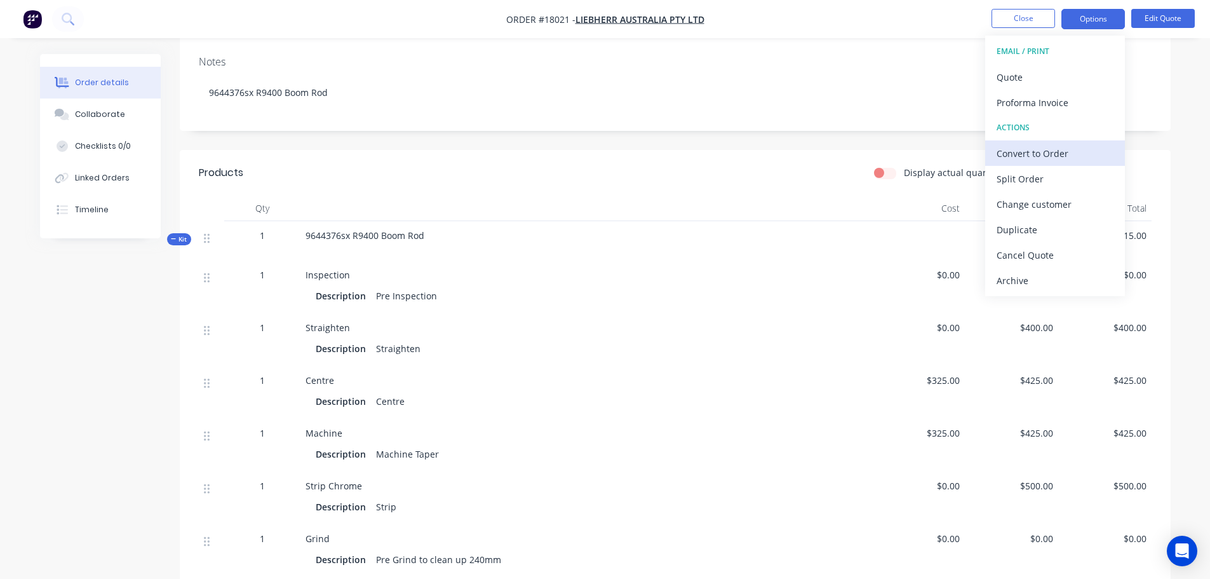
click at [1058, 149] on div "Convert to Order" at bounding box center [1055, 153] width 117 height 18
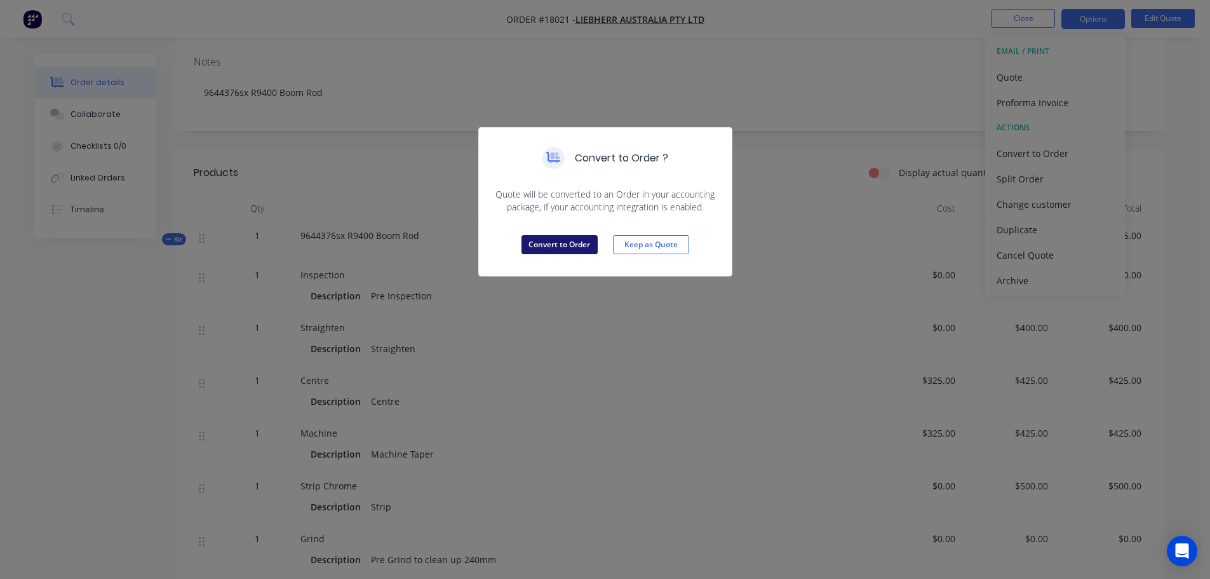
click at [548, 241] on button "Convert to Order" at bounding box center [560, 244] width 76 height 19
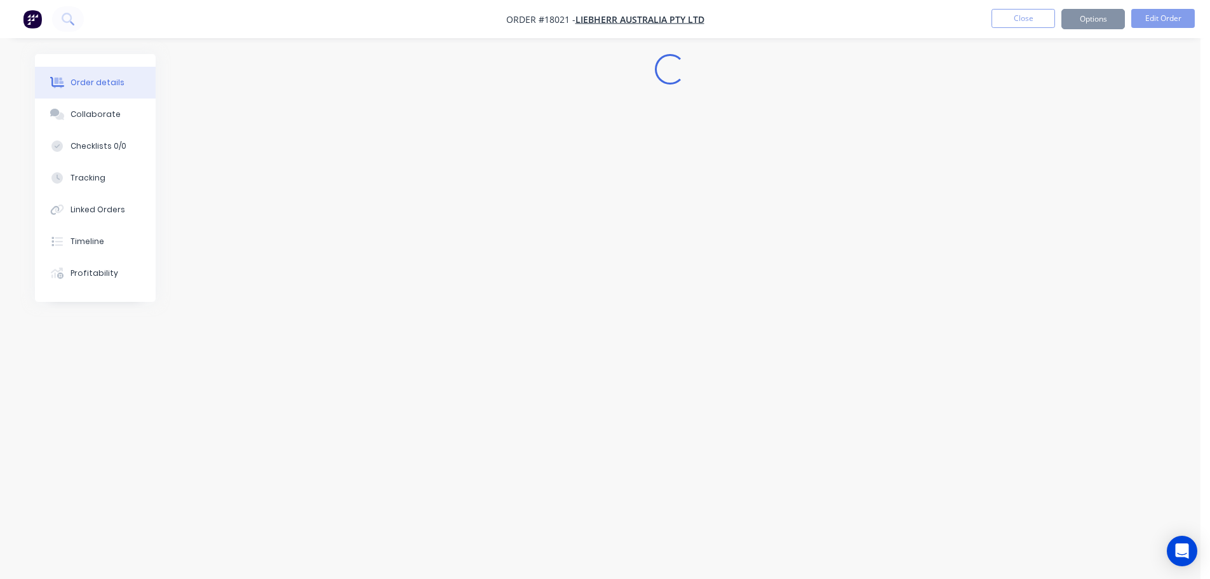
scroll to position [0, 0]
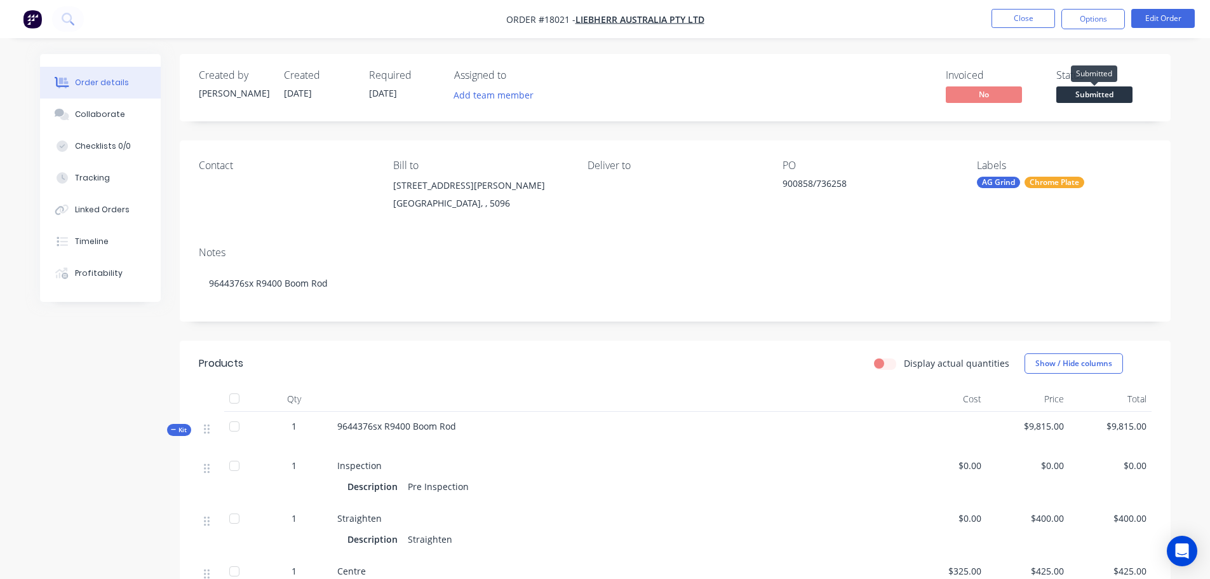
click at [1103, 94] on span "Submitted" at bounding box center [1095, 94] width 76 height 16
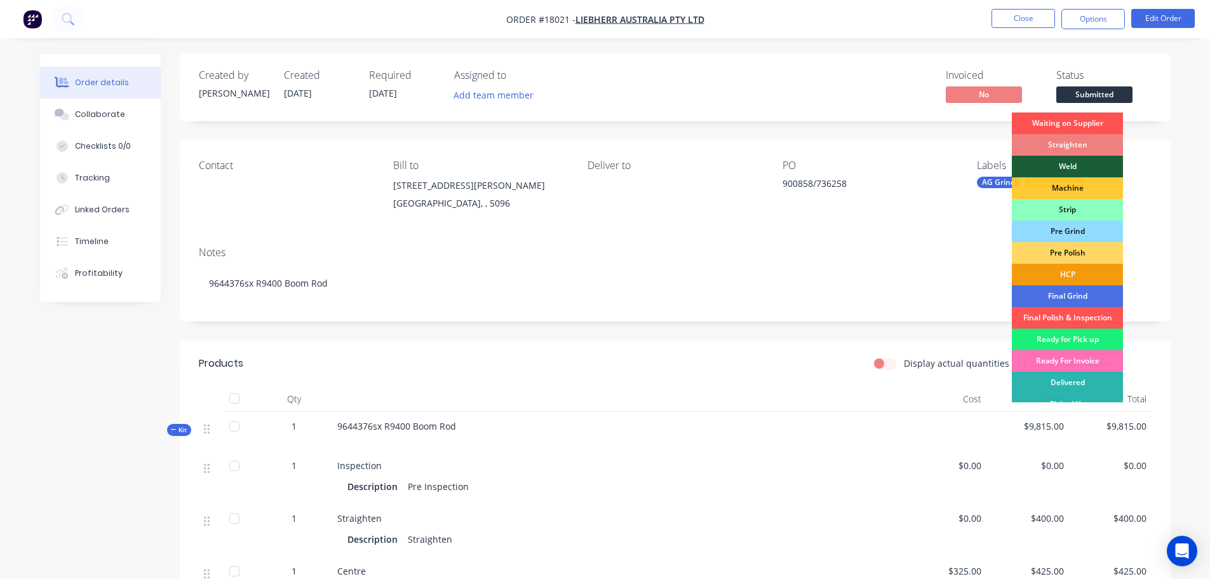
click at [1090, 147] on div "Straighten" at bounding box center [1067, 145] width 111 height 22
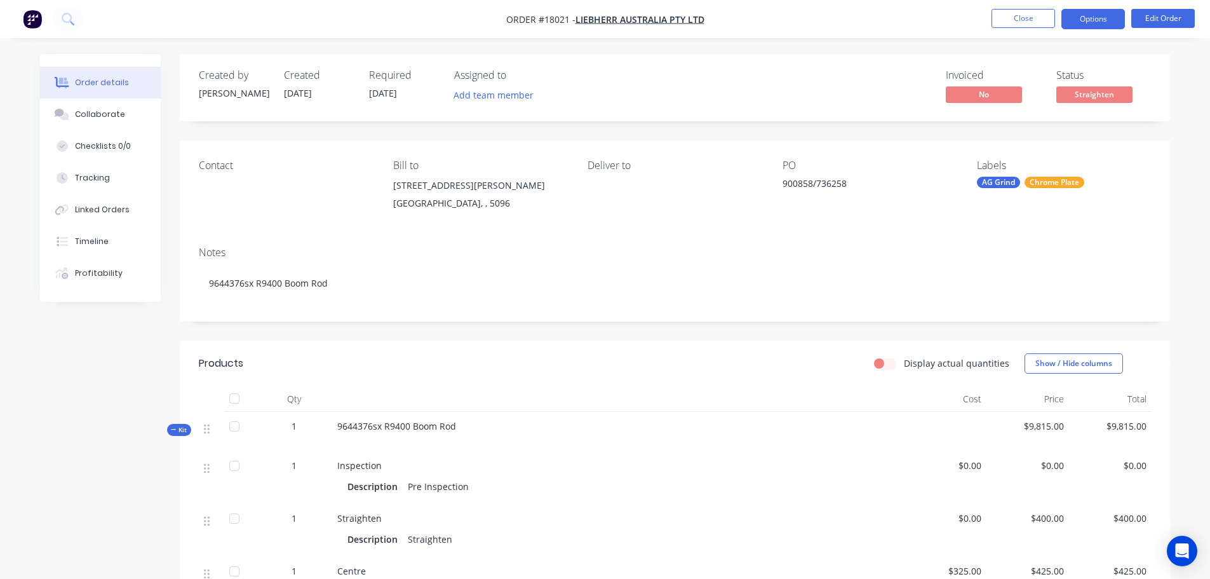
click at [1092, 22] on button "Options" at bounding box center [1094, 19] width 64 height 20
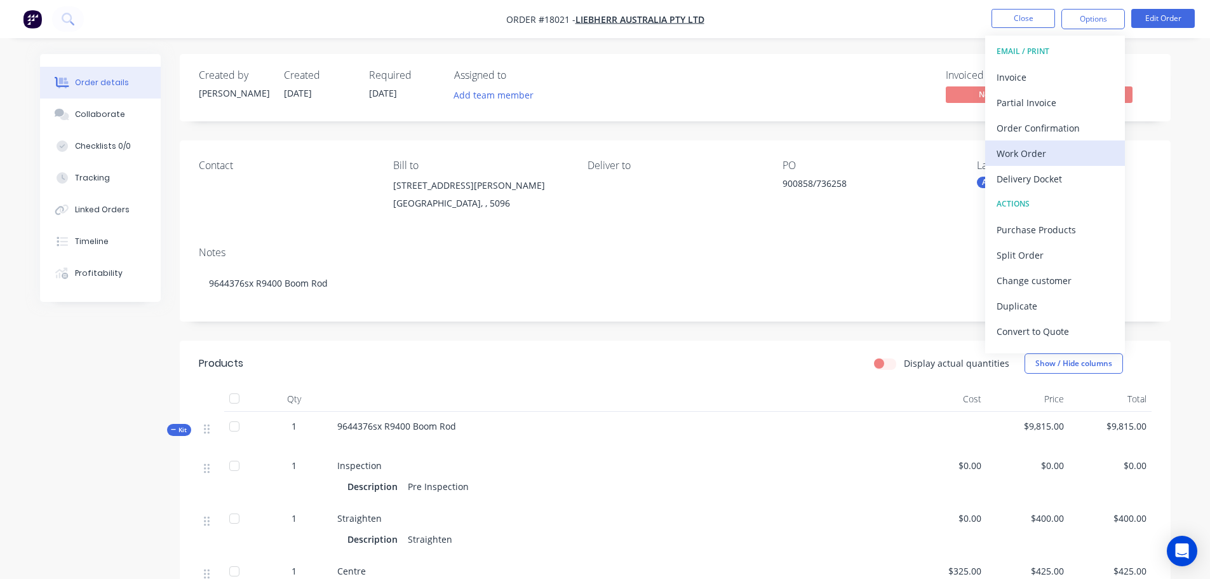
click at [1043, 147] on div "Work Order" at bounding box center [1055, 153] width 117 height 18
